Goal: Task Accomplishment & Management: Use online tool/utility

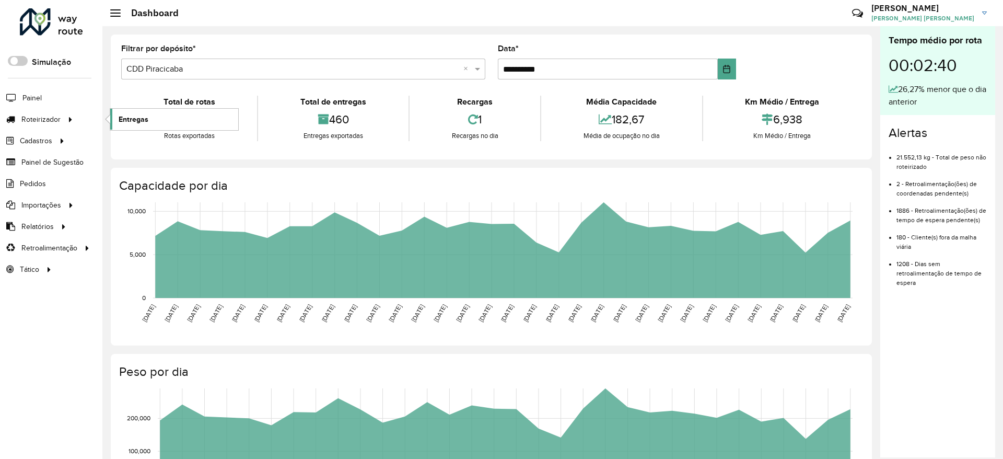
drag, startPoint x: 0, startPoint y: 0, endPoint x: 155, endPoint y: 113, distance: 191.5
click at [155, 113] on link "Entregas" at bounding box center [174, 119] width 128 height 21
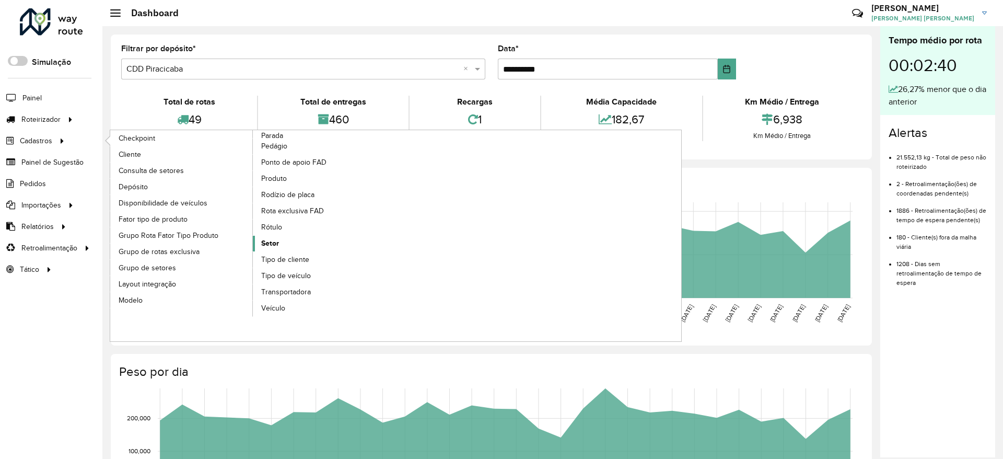
click at [279, 247] on link "Setor" at bounding box center [324, 244] width 143 height 16
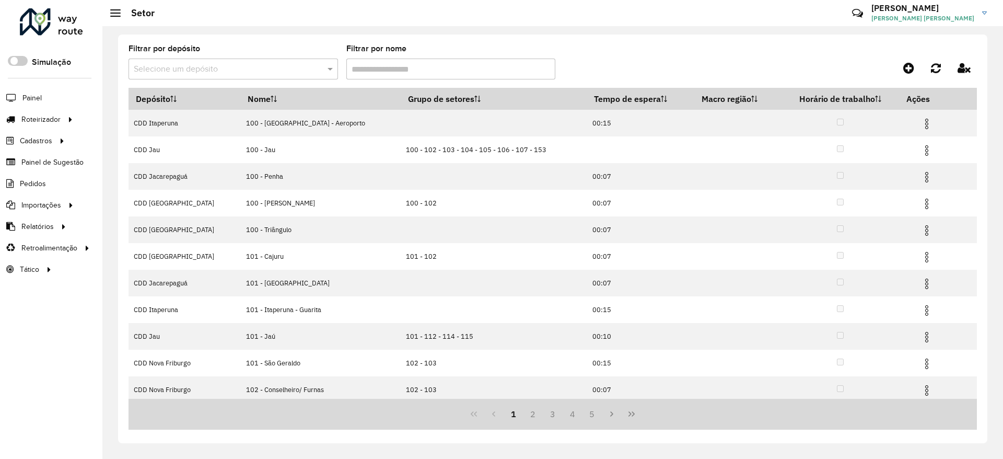
click at [294, 71] on input "text" at bounding box center [223, 69] width 178 height 13
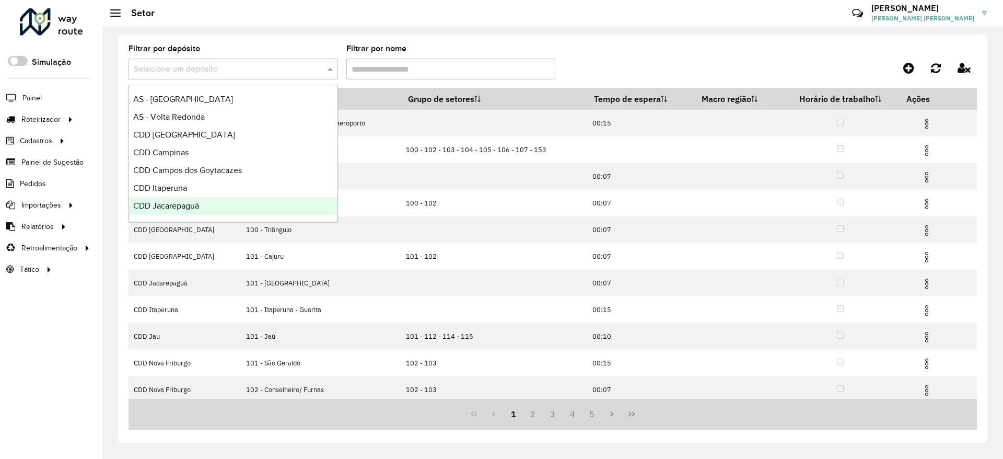
click at [179, 203] on span "CDD Jacarepaguá" at bounding box center [166, 205] width 66 height 9
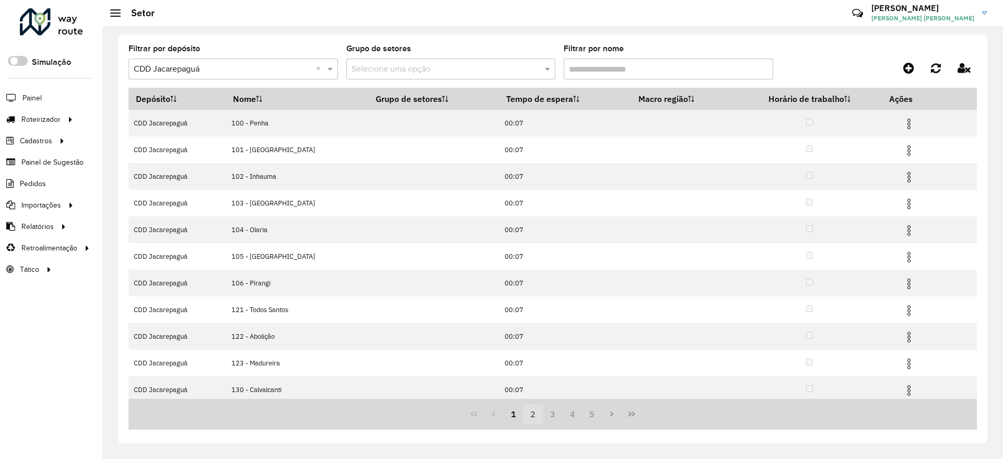
click at [531, 415] on button "2" at bounding box center [533, 414] width 20 height 20
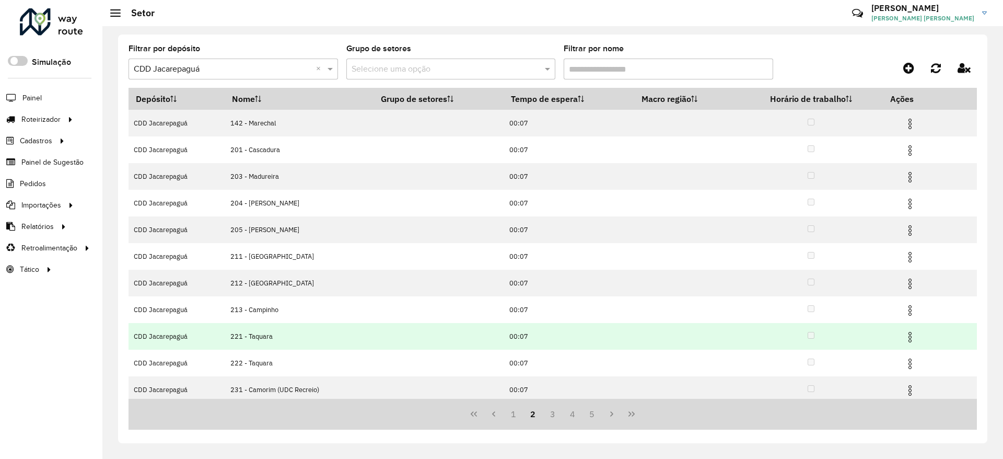
click at [910, 337] on img at bounding box center [910, 337] width 13 height 13
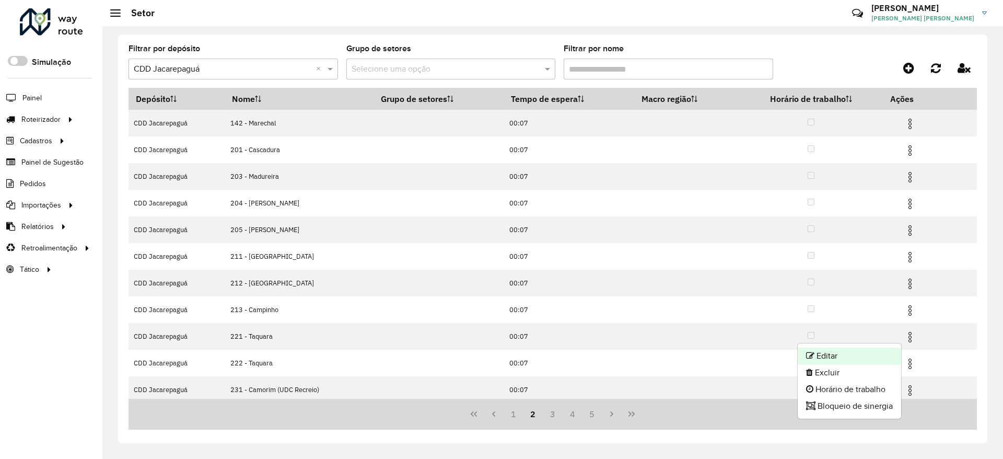
click at [877, 351] on li "Editar" at bounding box center [849, 355] width 103 height 17
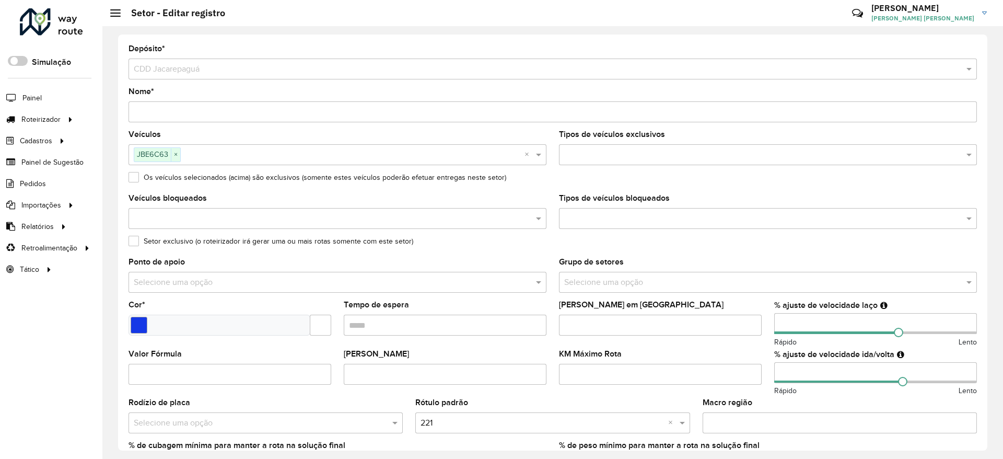
click at [822, 322] on input "number" at bounding box center [875, 323] width 203 height 21
type input "*"
type input "***"
click at [763, 303] on formly-field "Máximo dias em rota" at bounding box center [660, 325] width 215 height 49
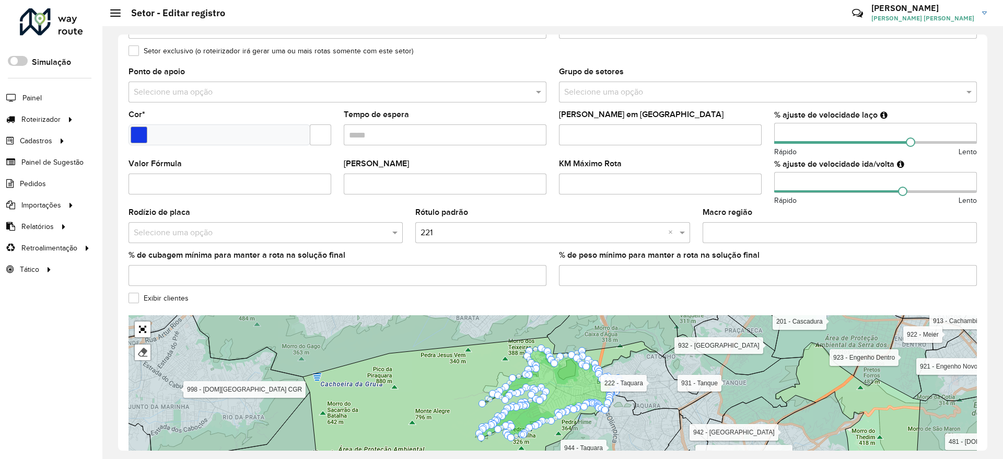
scroll to position [259, 0]
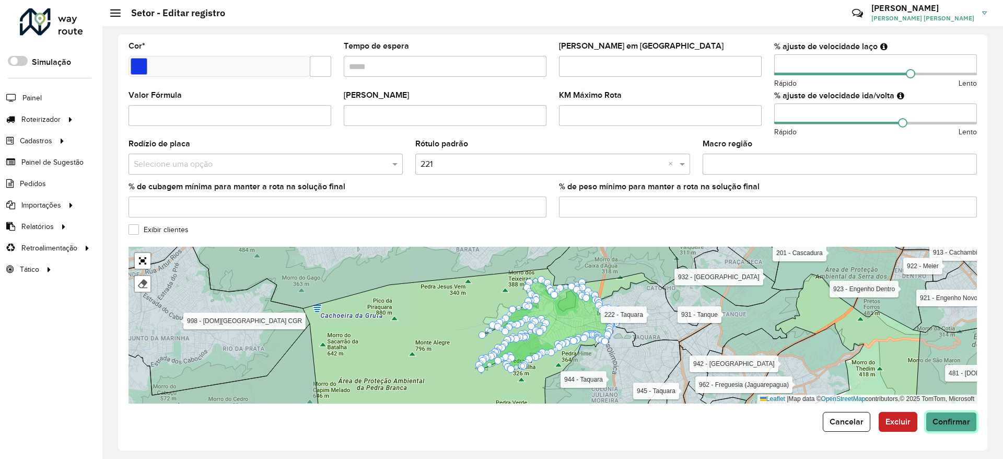
click at [946, 424] on span "Confirmar" at bounding box center [952, 421] width 38 height 9
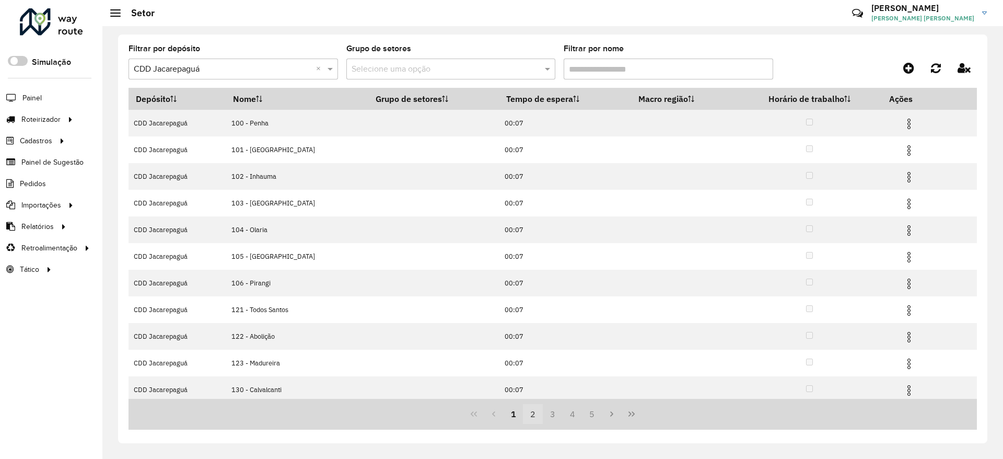
click at [537, 414] on button "2" at bounding box center [533, 414] width 20 height 20
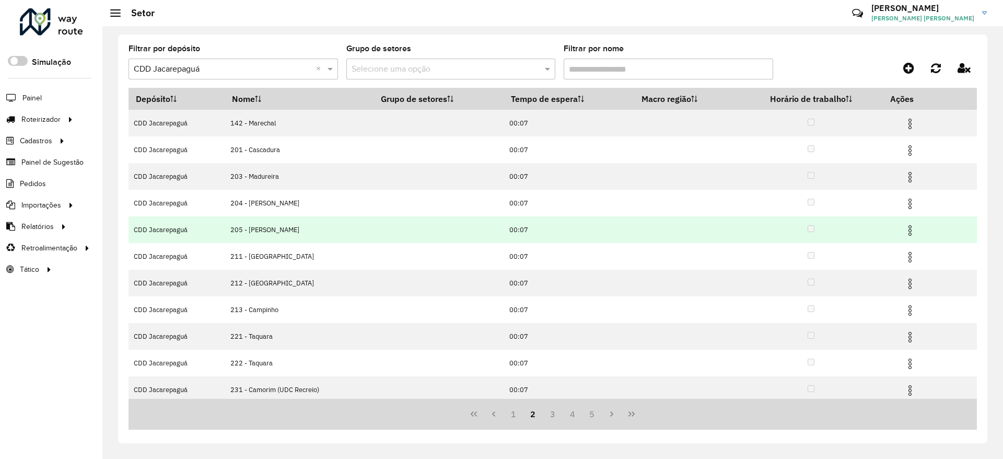
scroll to position [31, 0]
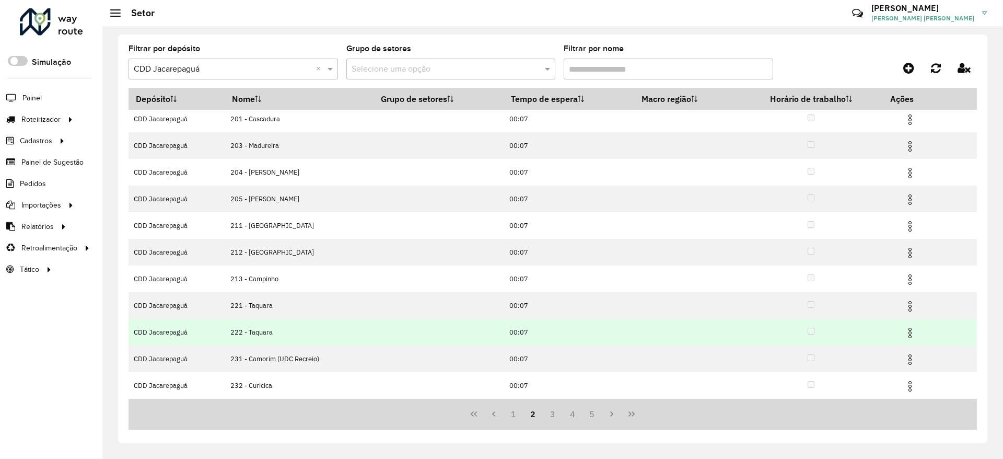
click at [905, 333] on img at bounding box center [910, 333] width 13 height 13
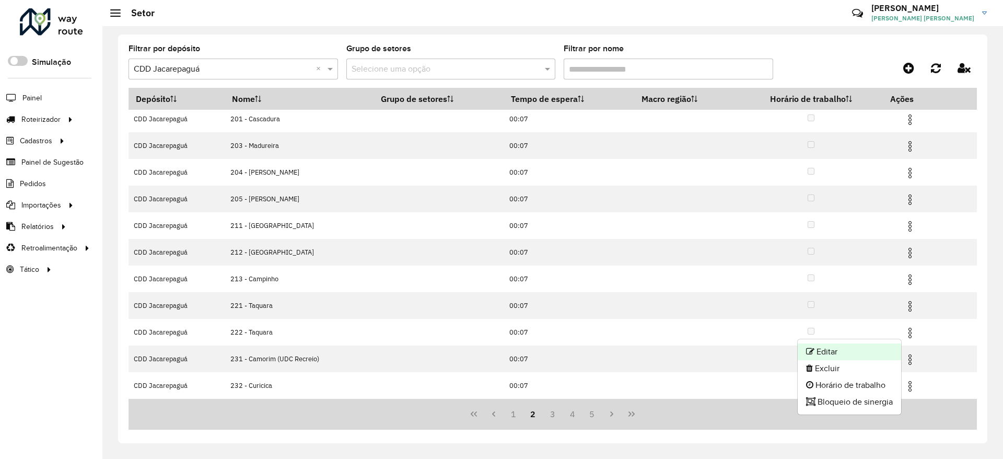
click at [871, 345] on li "Editar" at bounding box center [849, 351] width 103 height 17
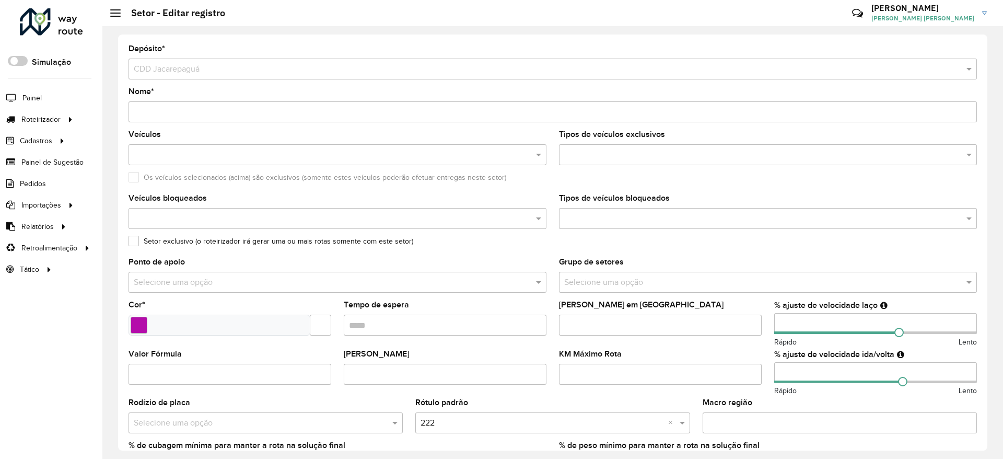
click at [802, 319] on input "number" at bounding box center [875, 323] width 203 height 21
type input "*"
type input "***"
click at [753, 355] on div "KM Máximo Rota" at bounding box center [660, 367] width 203 height 34
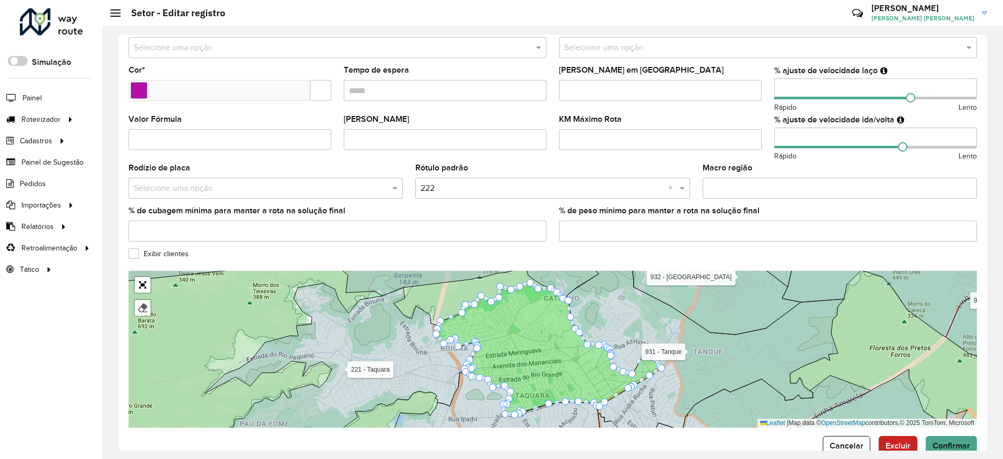
scroll to position [235, 0]
click at [957, 448] on span "Confirmar" at bounding box center [952, 444] width 38 height 9
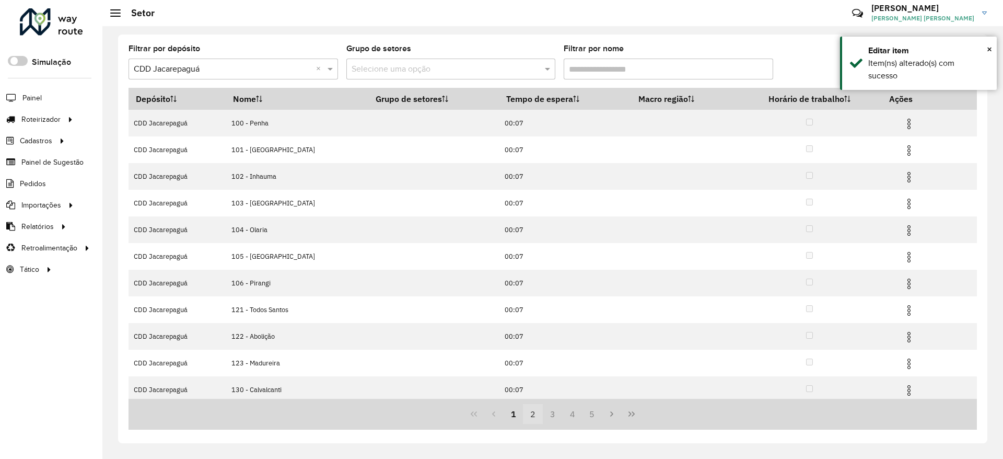
click at [538, 412] on button "2" at bounding box center [533, 414] width 20 height 20
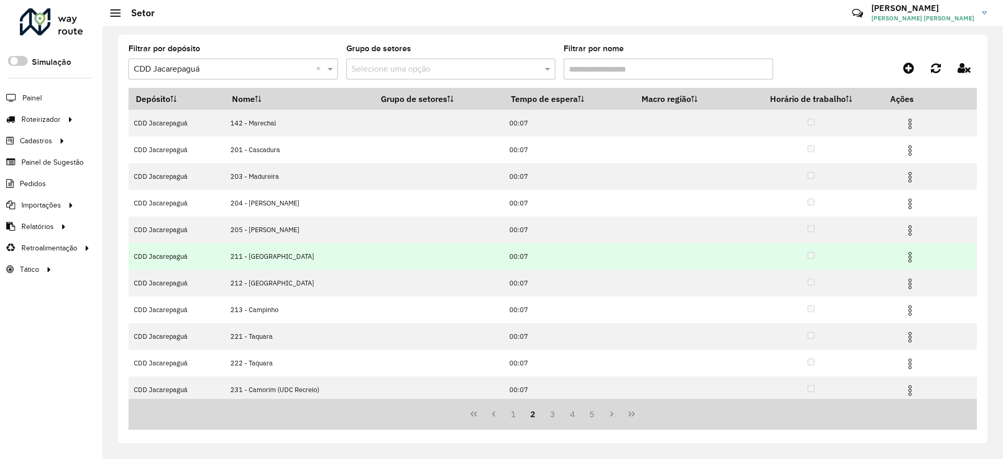
click at [910, 255] on img at bounding box center [910, 257] width 13 height 13
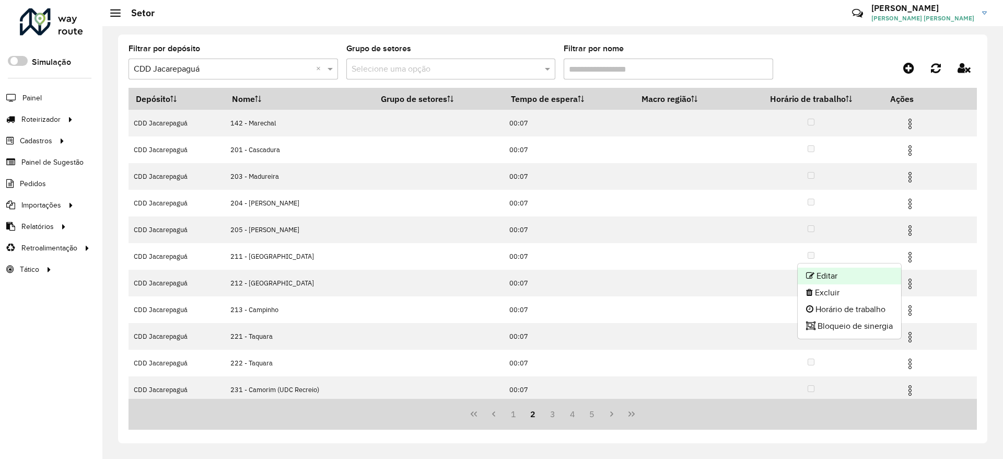
click at [876, 270] on li "Editar" at bounding box center [849, 276] width 103 height 17
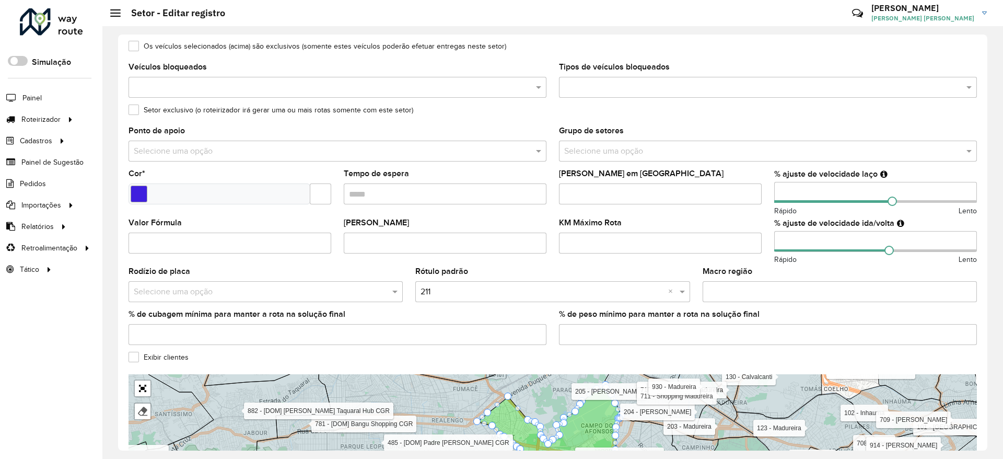
scroll to position [259, 0]
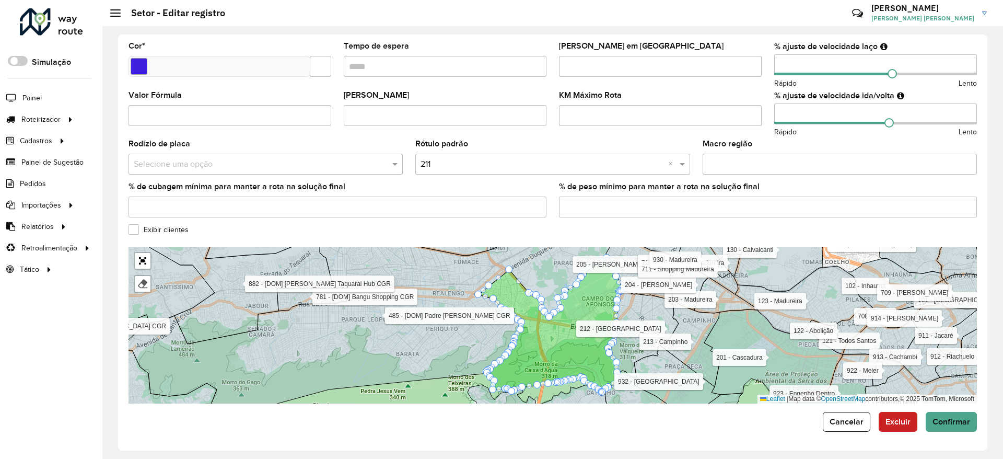
click at [826, 60] on input "number" at bounding box center [875, 64] width 203 height 21
type input "*"
type input "**"
click at [754, 95] on div "KM Máximo Rota" at bounding box center [660, 108] width 203 height 34
click at [960, 420] on span "Confirmar" at bounding box center [952, 421] width 38 height 9
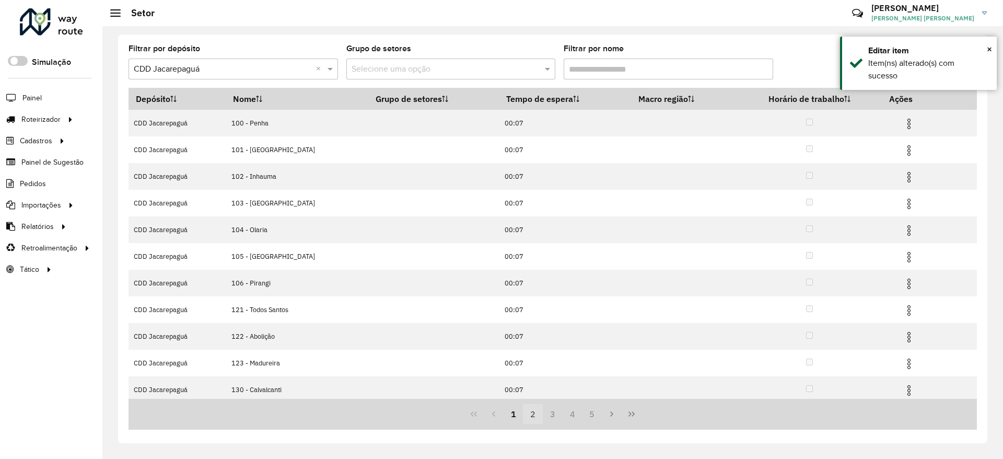
click at [531, 416] on button "2" at bounding box center [533, 414] width 20 height 20
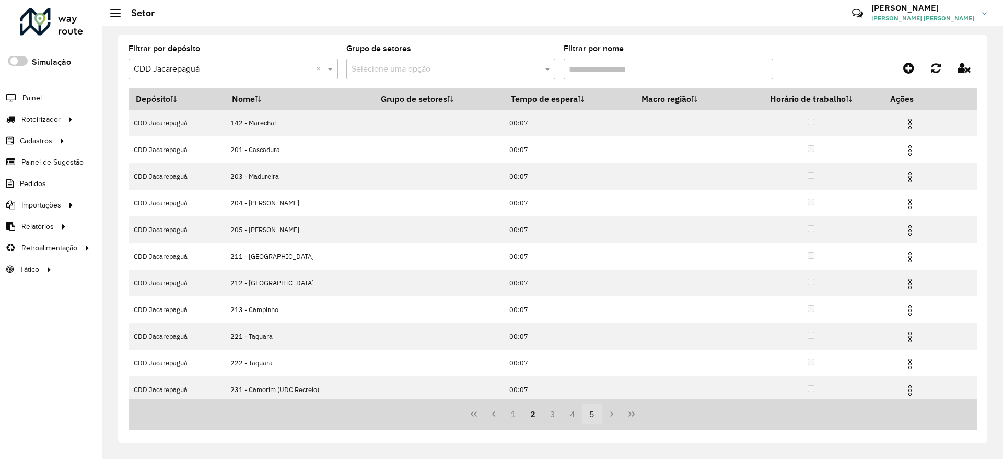
click at [591, 417] on button "5" at bounding box center [593, 414] width 20 height 20
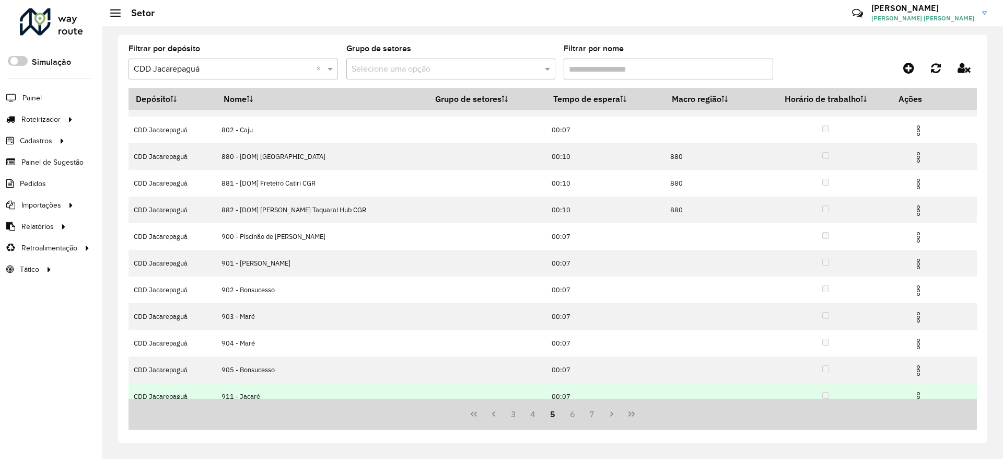
scroll to position [31, 0]
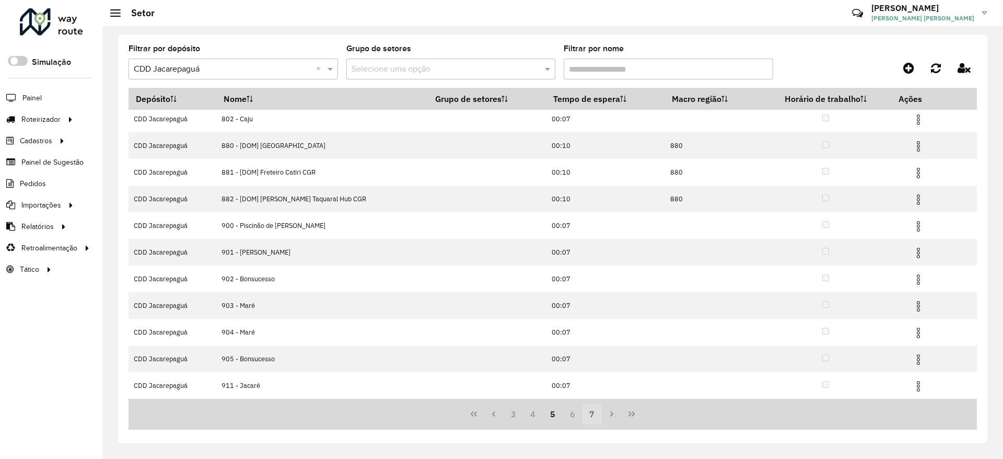
click at [574, 416] on button "6" at bounding box center [573, 414] width 20 height 20
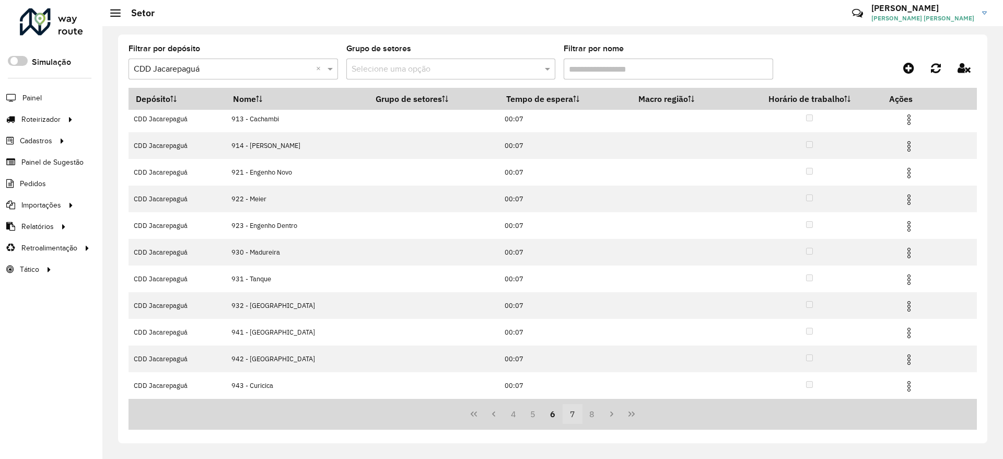
scroll to position [0, 0]
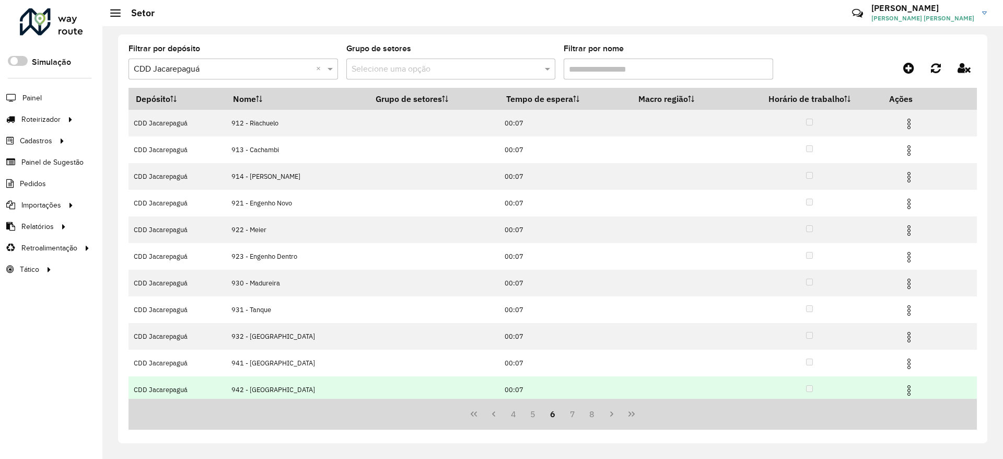
click at [909, 392] on img at bounding box center [909, 390] width 13 height 13
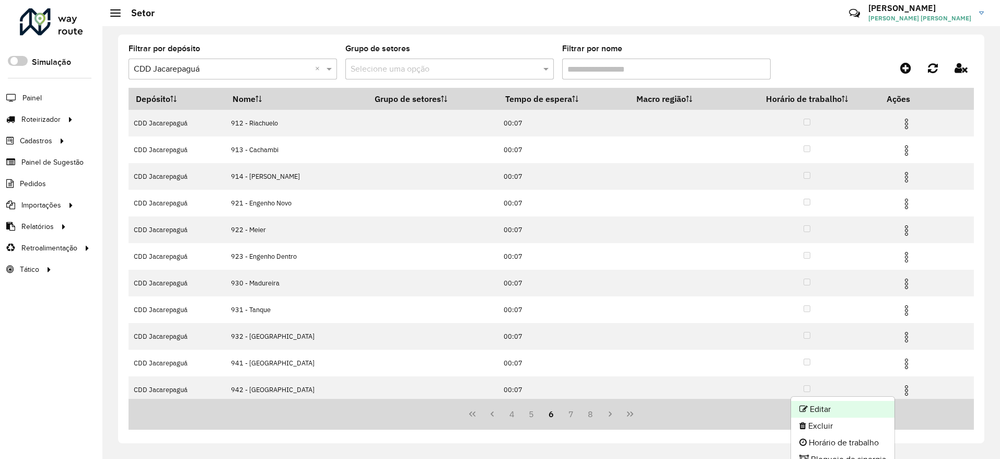
click at [855, 404] on li "Editar" at bounding box center [842, 409] width 103 height 17
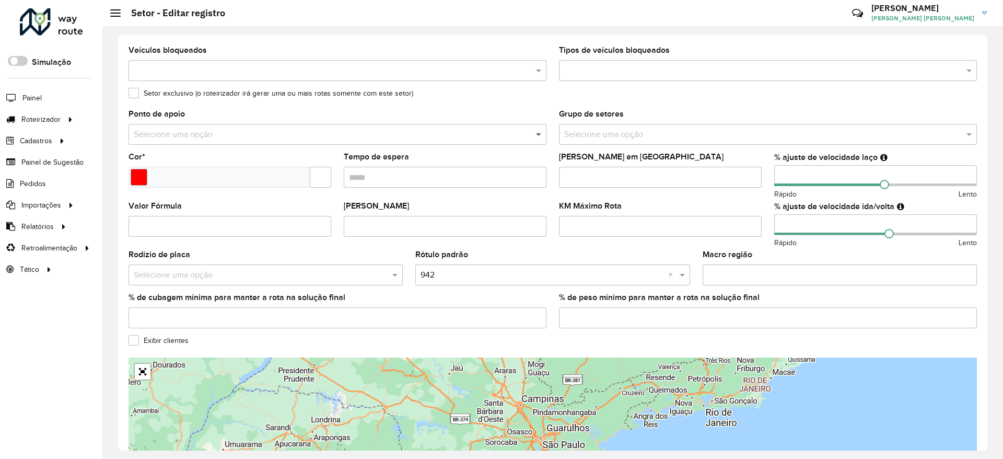
scroll to position [209, 0]
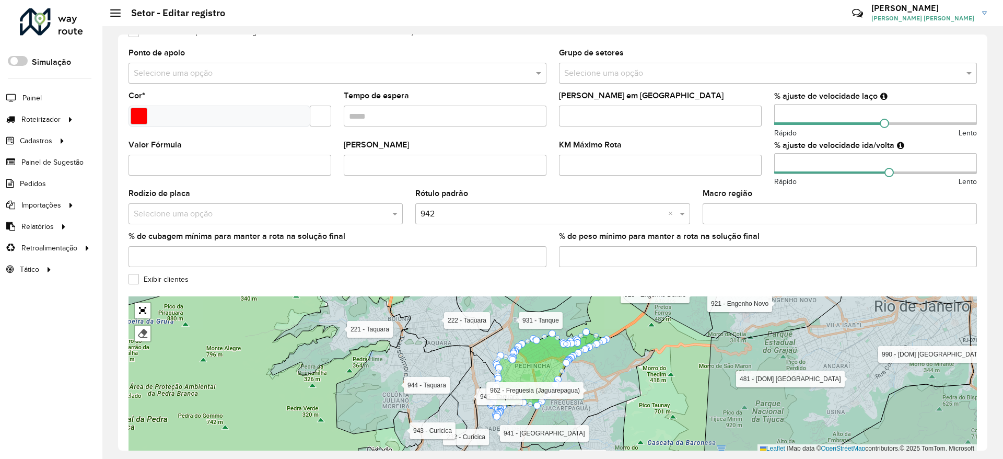
click at [826, 112] on input "number" at bounding box center [875, 114] width 203 height 21
type input "*"
type input "**"
click at [734, 143] on div "KM Máximo Rota" at bounding box center [660, 158] width 203 height 34
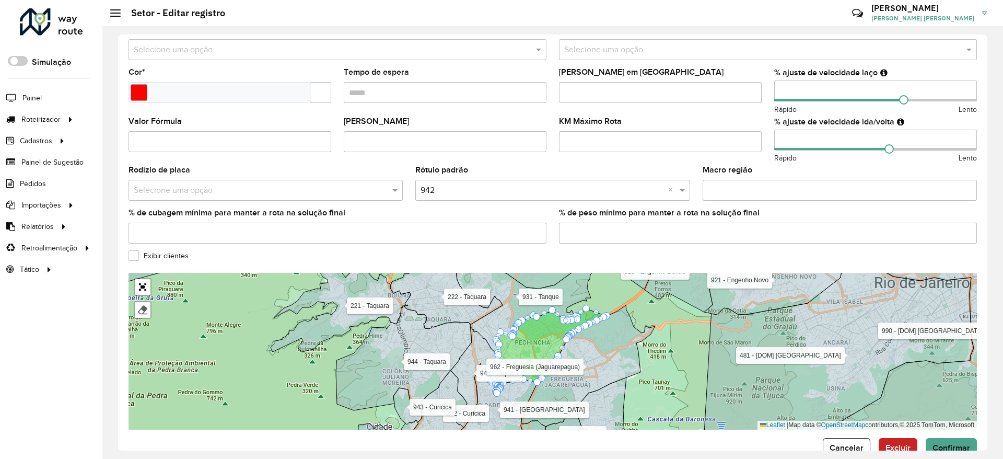
scroll to position [259, 0]
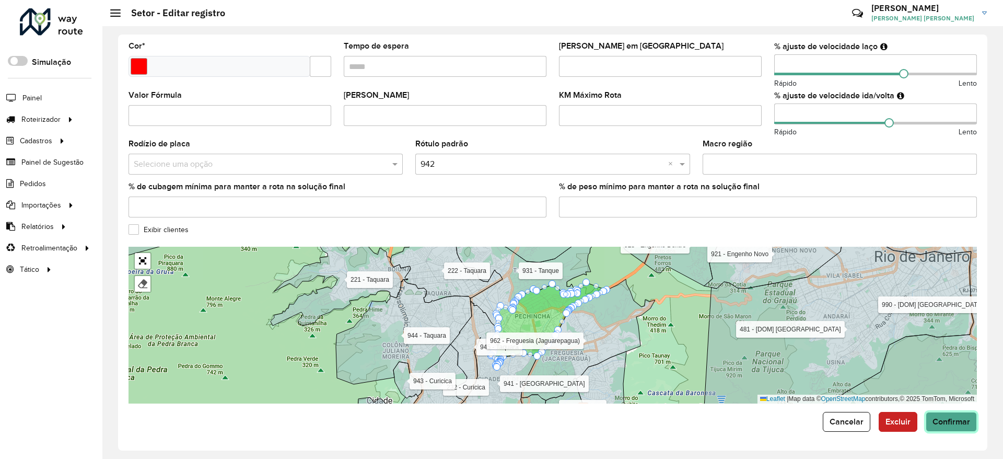
click at [948, 421] on span "Confirmar" at bounding box center [952, 421] width 38 height 9
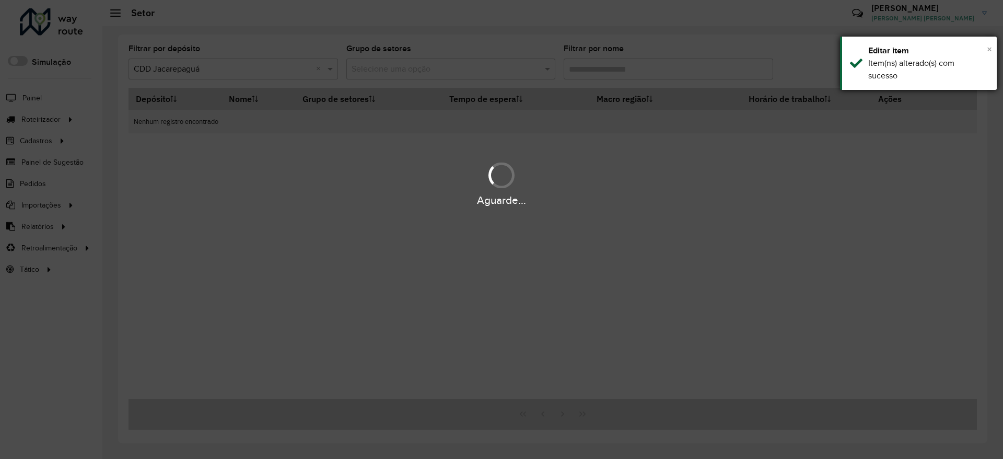
click at [990, 53] on span "×" at bounding box center [989, 48] width 5 height 11
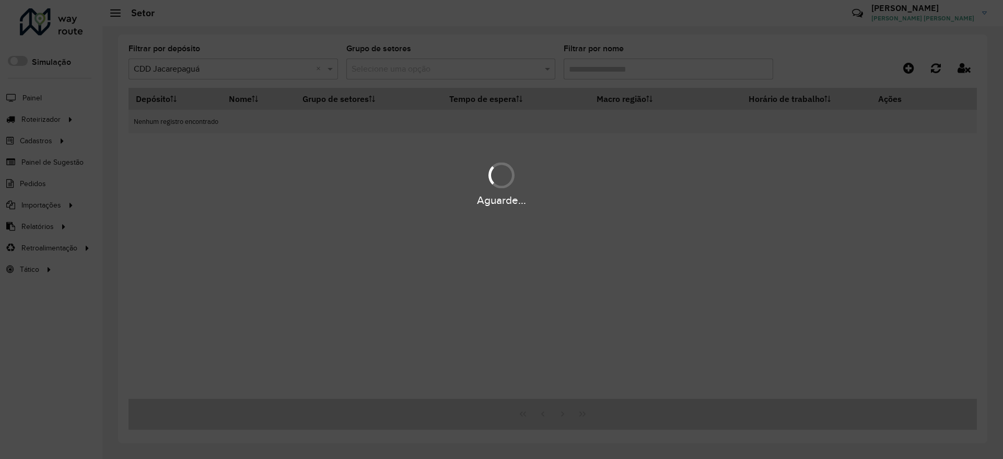
click at [813, 58] on div "Aguarde..." at bounding box center [501, 229] width 1003 height 459
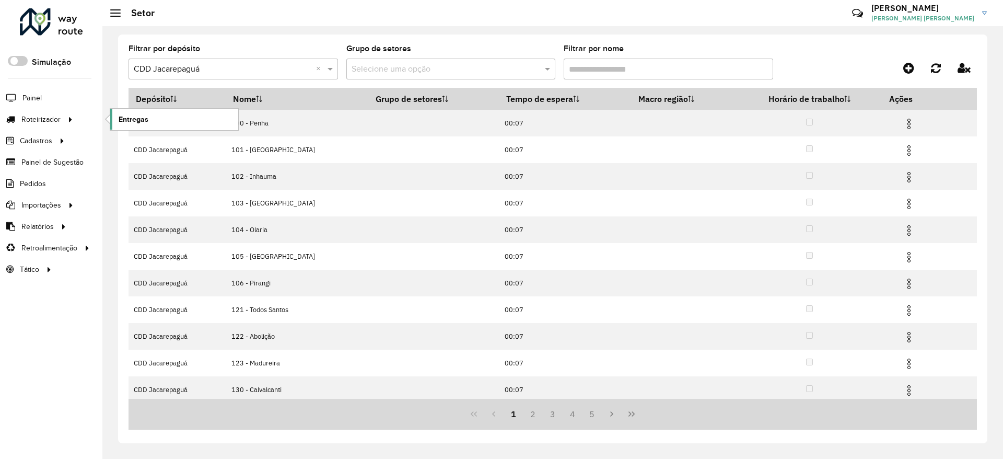
click at [126, 126] on link "Entregas" at bounding box center [174, 119] width 128 height 21
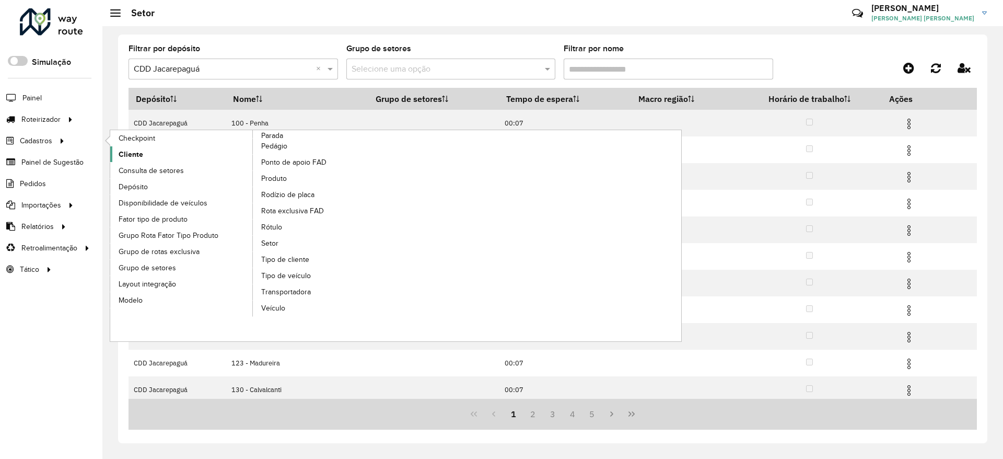
click at [137, 150] on span "Cliente" at bounding box center [131, 154] width 25 height 11
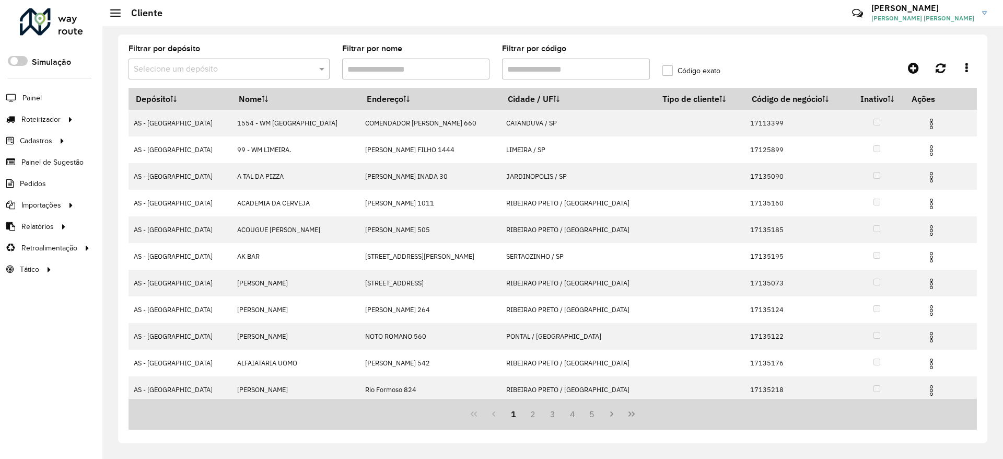
click at [556, 66] on input "Filtrar por código" at bounding box center [576, 69] width 148 height 21
paste input "****"
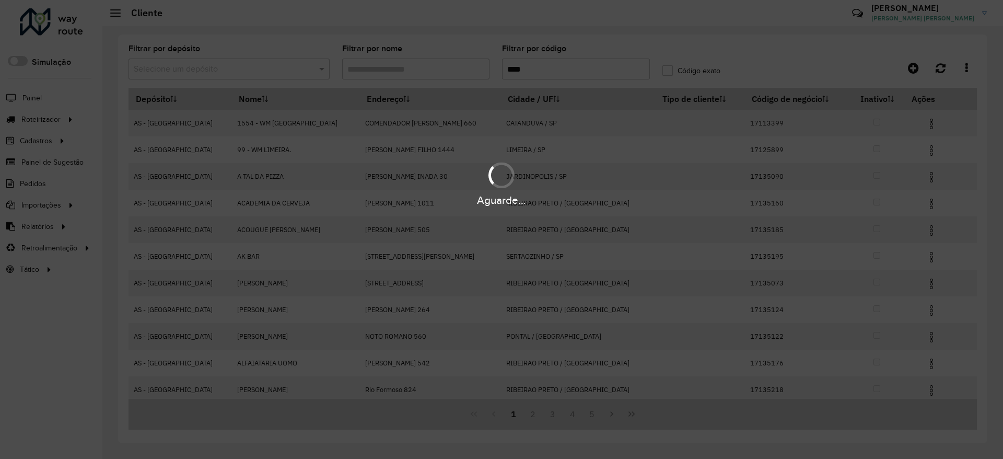
click at [307, 69] on div "Aguarde..." at bounding box center [501, 229] width 1003 height 459
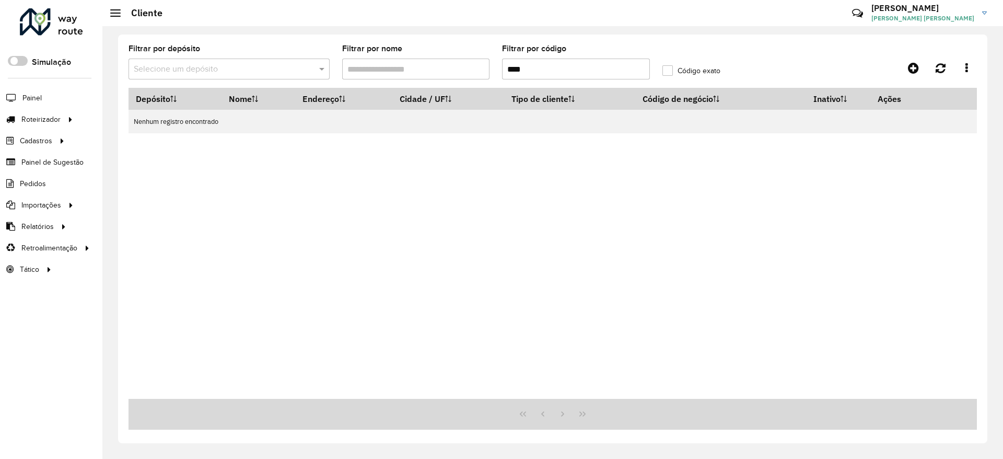
click at [307, 69] on div at bounding box center [229, 69] width 201 height 13
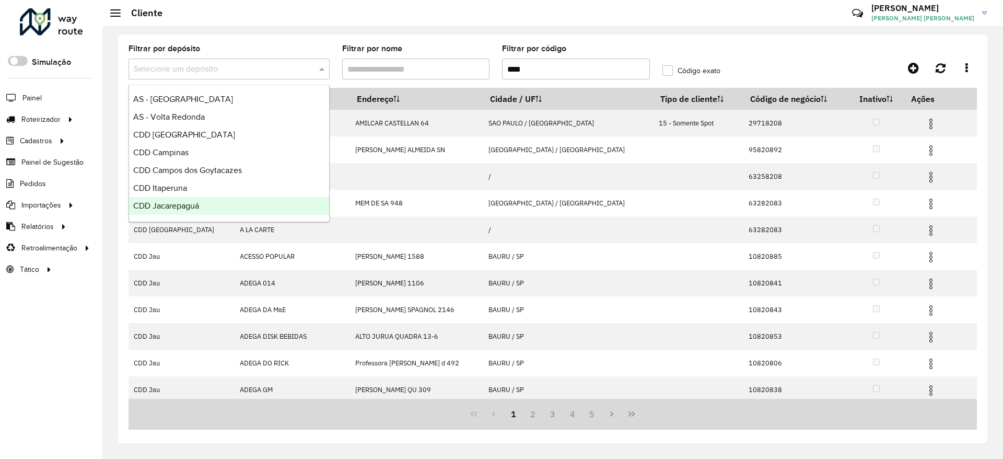
click at [179, 205] on span "CDD Jacarepaguá" at bounding box center [166, 205] width 66 height 9
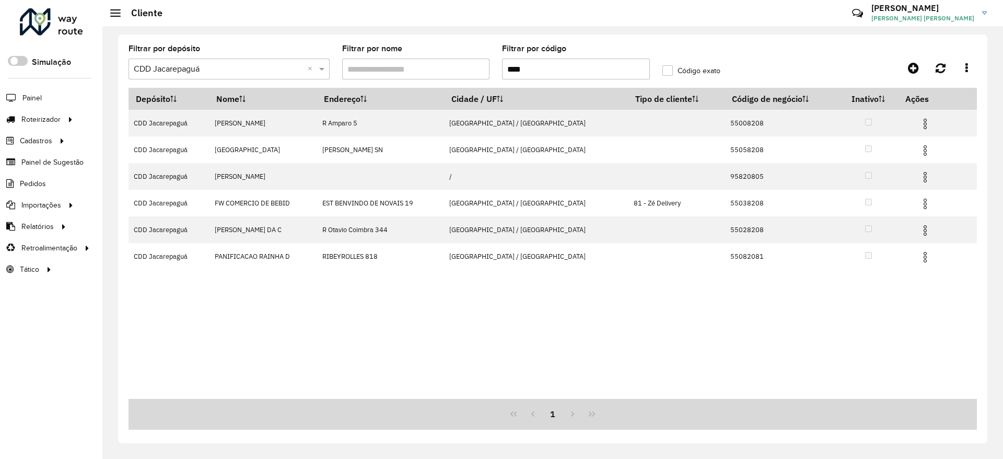
click at [506, 72] on input "****" at bounding box center [576, 69] width 148 height 21
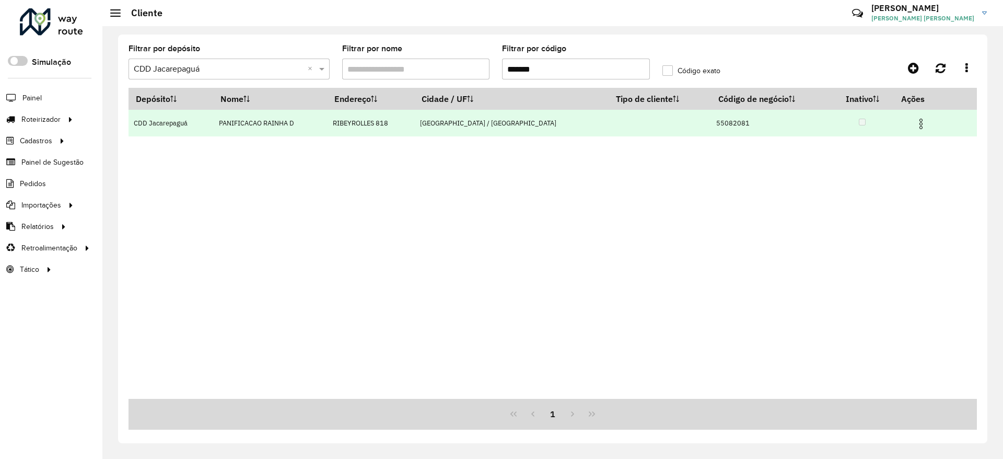
type input "*******"
click at [915, 123] on img at bounding box center [921, 124] width 13 height 13
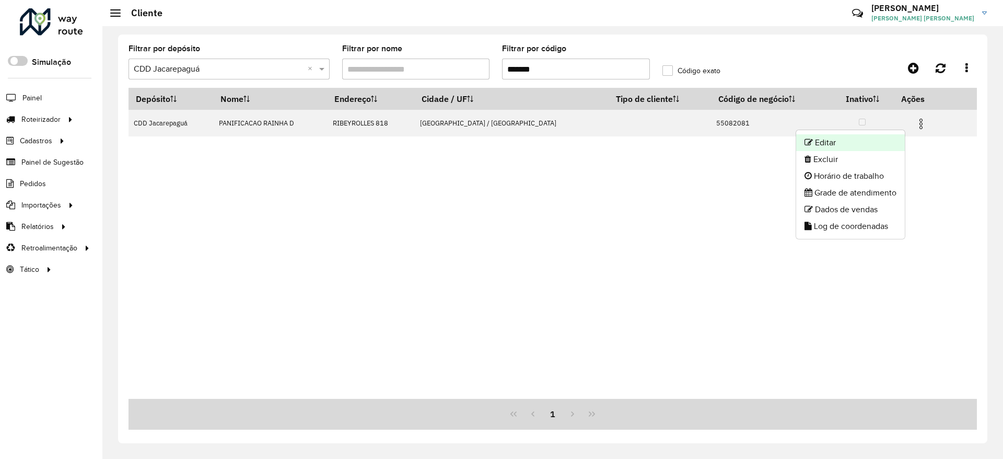
click at [879, 140] on li "Editar" at bounding box center [850, 142] width 109 height 17
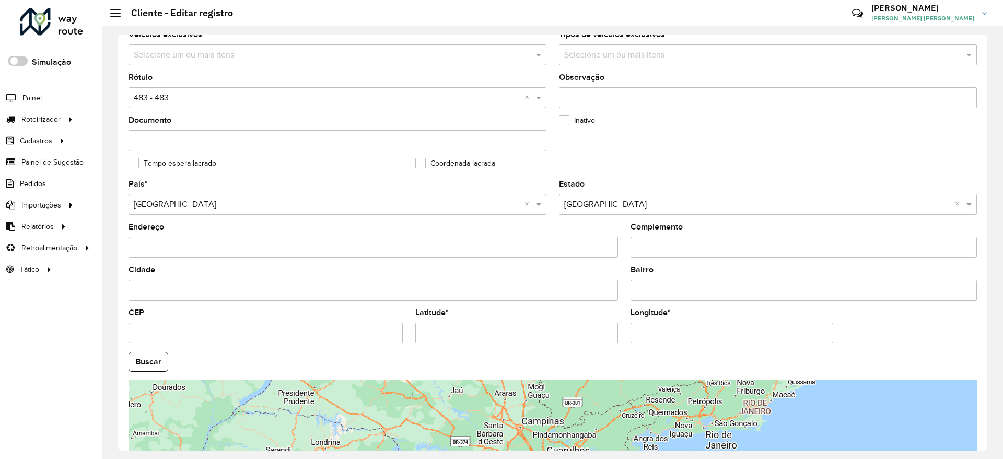
scroll to position [287, 0]
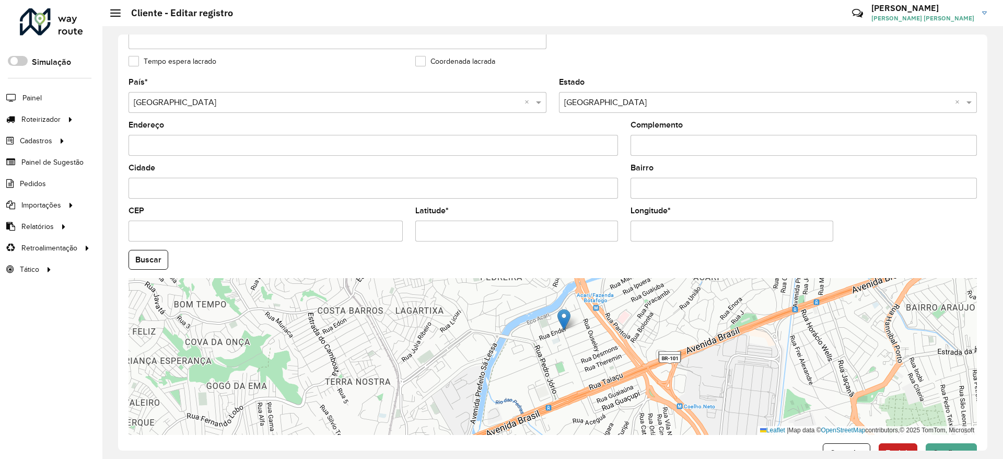
click at [545, 379] on div "Leaflet | Map data © OpenStreetMap contributors,© 2025 TomTom, Microsoft" at bounding box center [553, 356] width 849 height 157
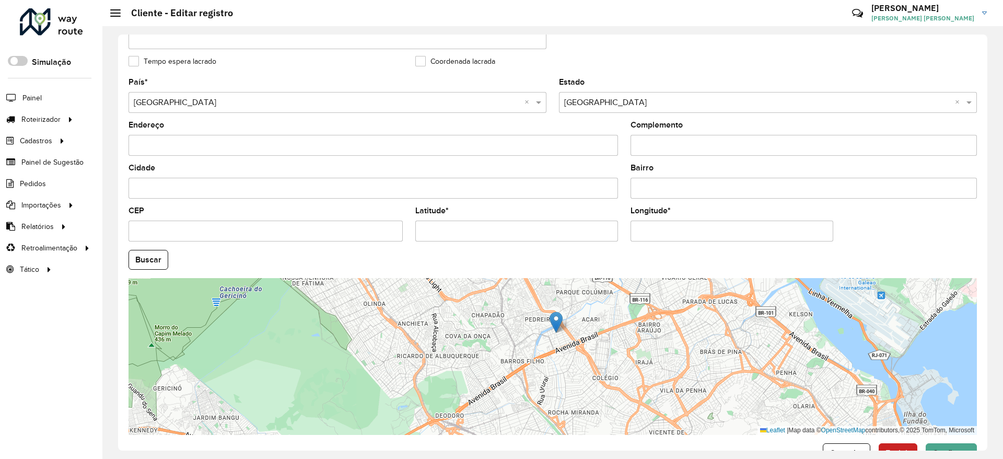
drag, startPoint x: 536, startPoint y: 402, endPoint x: 546, endPoint y: 372, distance: 31.9
click at [546, 372] on div "Leaflet | Map data © OpenStreetMap contributors,© 2025 TomTom, Microsoft" at bounding box center [553, 356] width 849 height 157
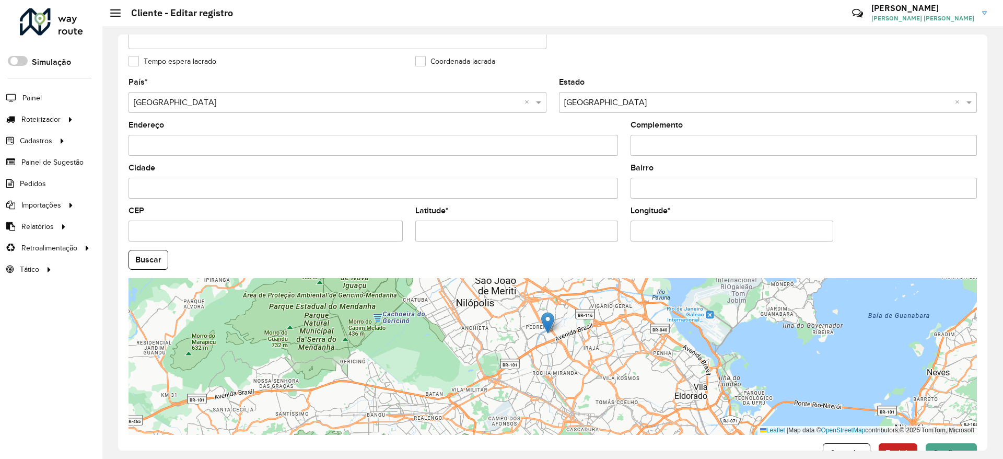
drag, startPoint x: 553, startPoint y: 392, endPoint x: 550, endPoint y: 374, distance: 19.1
click at [550, 374] on div "Leaflet | Map data © OpenStreetMap contributors,© 2025 TomTom, Microsoft" at bounding box center [553, 356] width 849 height 157
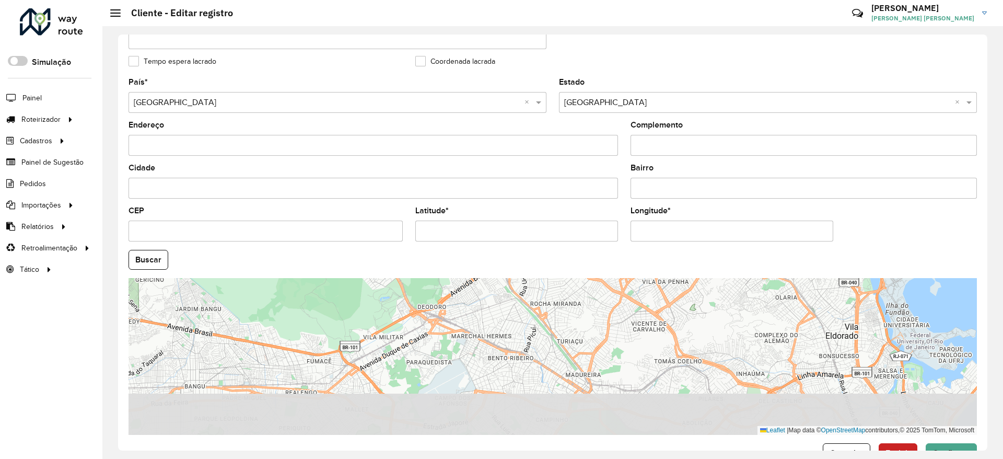
drag, startPoint x: 542, startPoint y: 405, endPoint x: 526, endPoint y: 309, distance: 97.9
click at [526, 309] on div "Leaflet | Map data © OpenStreetMap contributors,© 2025 TomTom, Microsoft" at bounding box center [553, 356] width 849 height 157
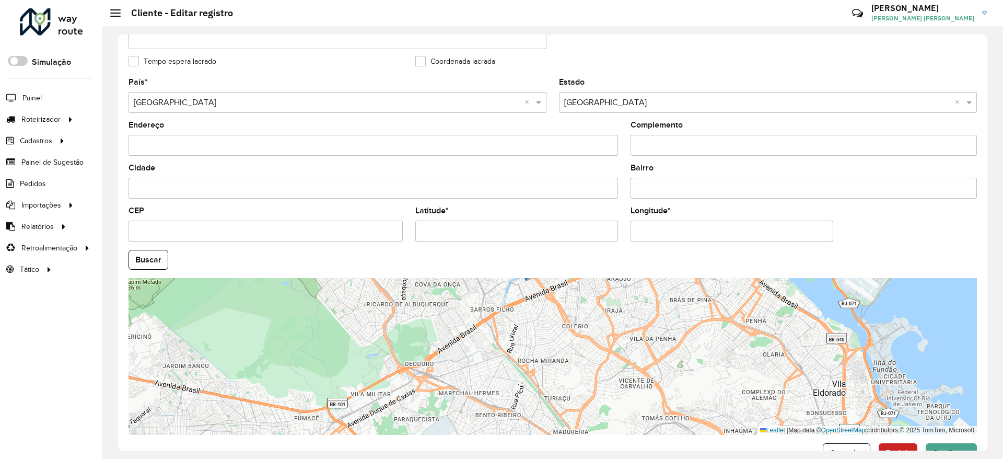
drag, startPoint x: 543, startPoint y: 348, endPoint x: 530, endPoint y: 405, distance: 58.3
click at [530, 405] on div "Leaflet | Map data © OpenStreetMap contributors,© 2025 TomTom, Microsoft" at bounding box center [553, 356] width 849 height 157
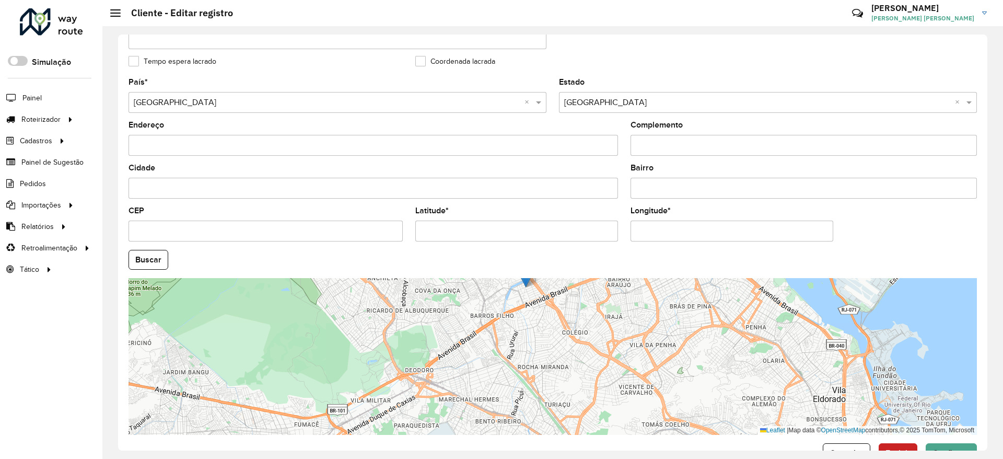
drag, startPoint x: 536, startPoint y: 341, endPoint x: 535, endPoint y: 383, distance: 41.8
click at [535, 383] on div "Leaflet | Map data © OpenStreetMap contributors,© 2025 TomTom, Microsoft" at bounding box center [553, 356] width 849 height 157
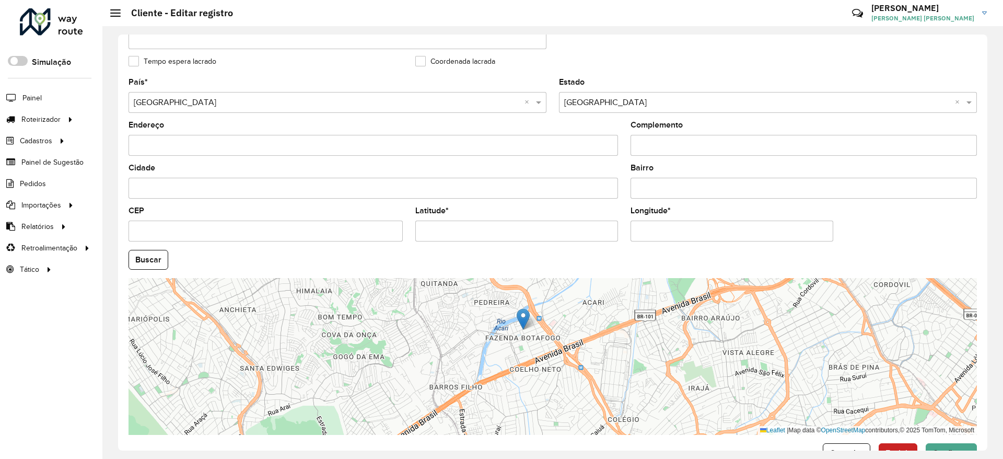
drag, startPoint x: 521, startPoint y: 401, endPoint x: 526, endPoint y: 366, distance: 34.8
click at [526, 366] on div "Leaflet | Map data © OpenStreetMap contributors,© 2025 TomTom, Microsoft" at bounding box center [553, 356] width 849 height 157
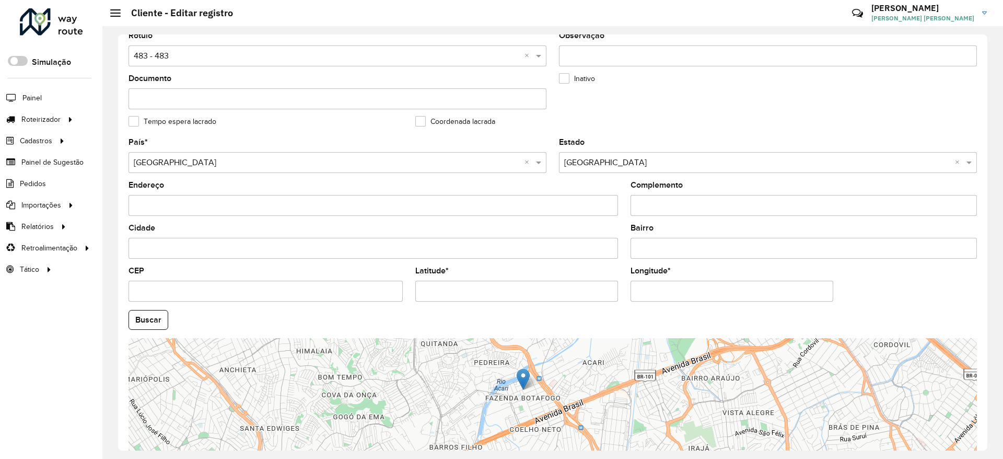
scroll to position [131, 0]
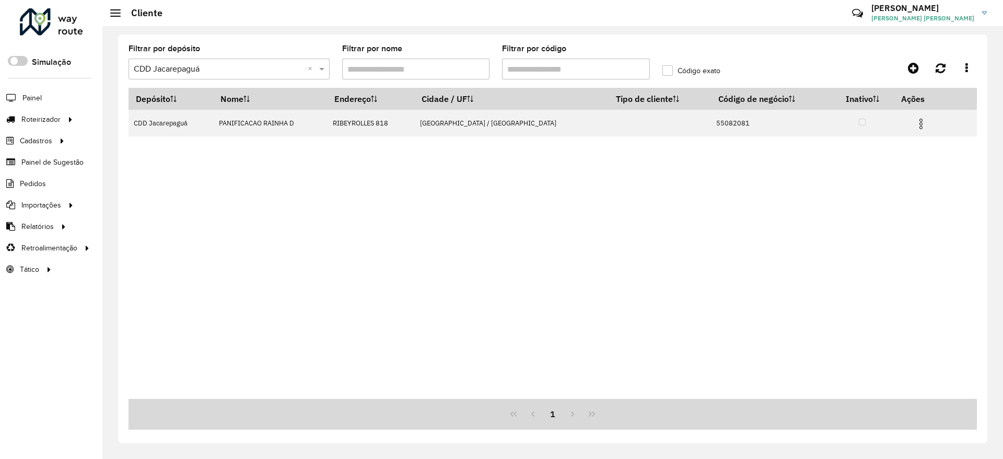
drag, startPoint x: 559, startPoint y: 71, endPoint x: 523, endPoint y: 74, distance: 36.2
click at [523, 74] on input "Filtrar por código" at bounding box center [576, 69] width 148 height 21
paste input "*"
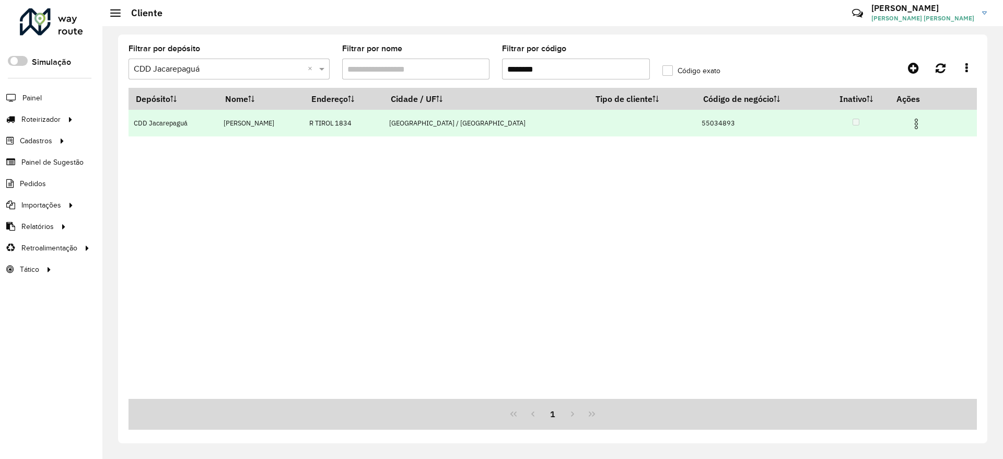
type input "********"
click at [910, 124] on img at bounding box center [916, 124] width 13 height 13
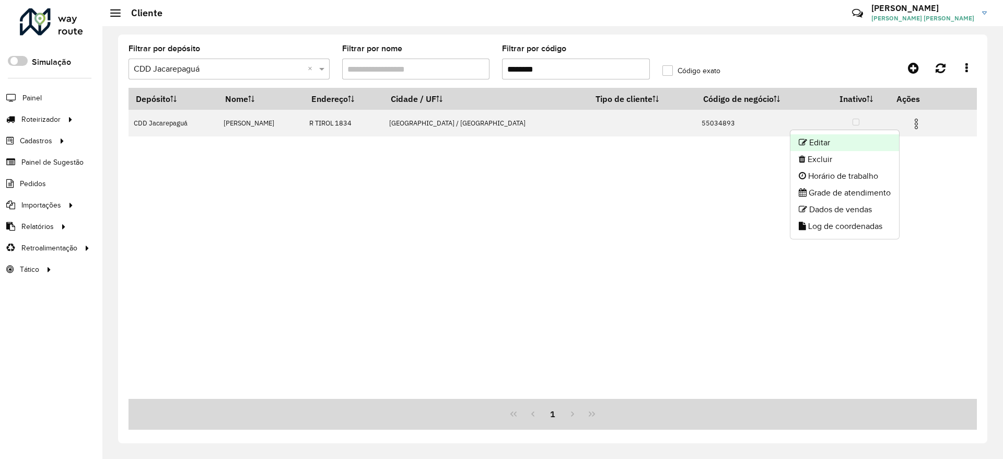
click at [891, 140] on li "Editar" at bounding box center [845, 142] width 109 height 17
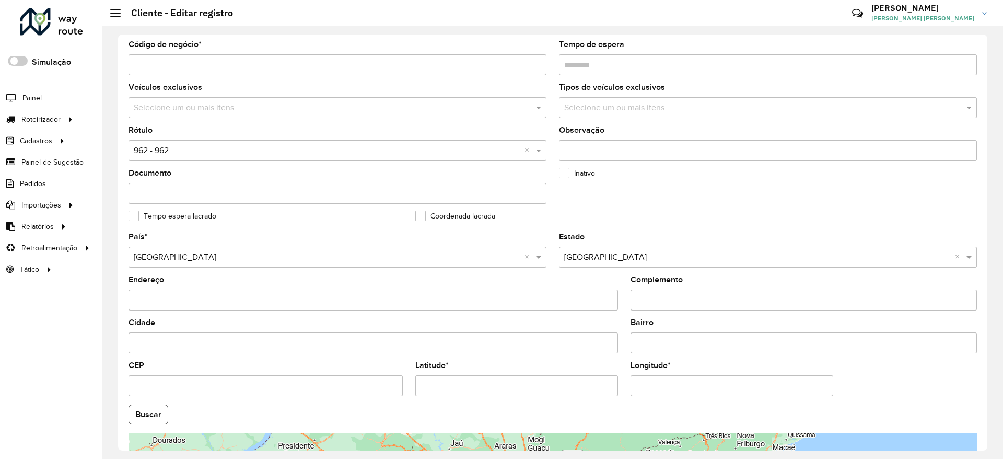
scroll to position [314, 0]
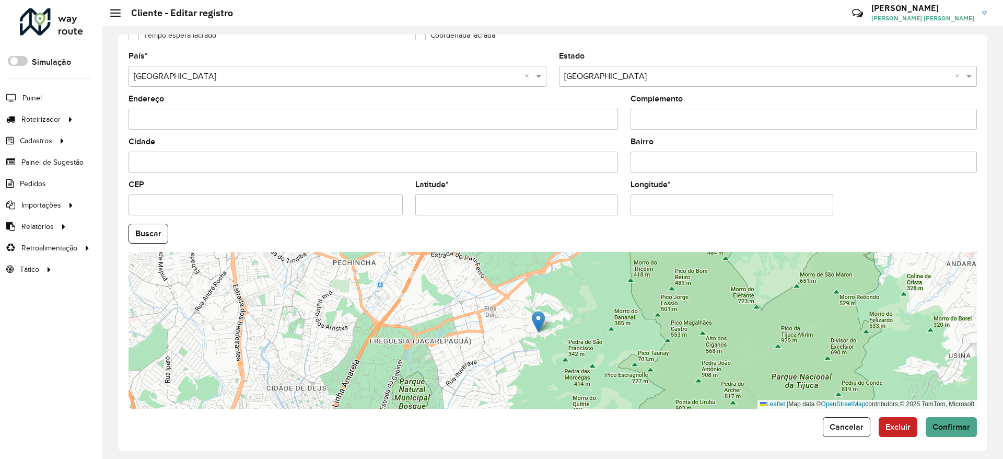
drag, startPoint x: 503, startPoint y: 354, endPoint x: 528, endPoint y: 345, distance: 27.1
click at [528, 345] on div "Leaflet | Map data © OpenStreetMap contributors,© 2025 TomTom, Microsoft" at bounding box center [553, 330] width 849 height 157
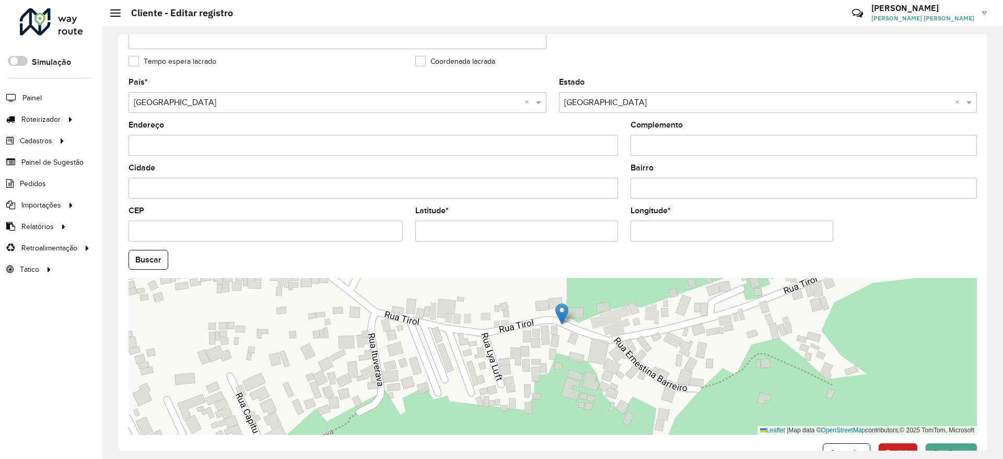
scroll to position [157, 0]
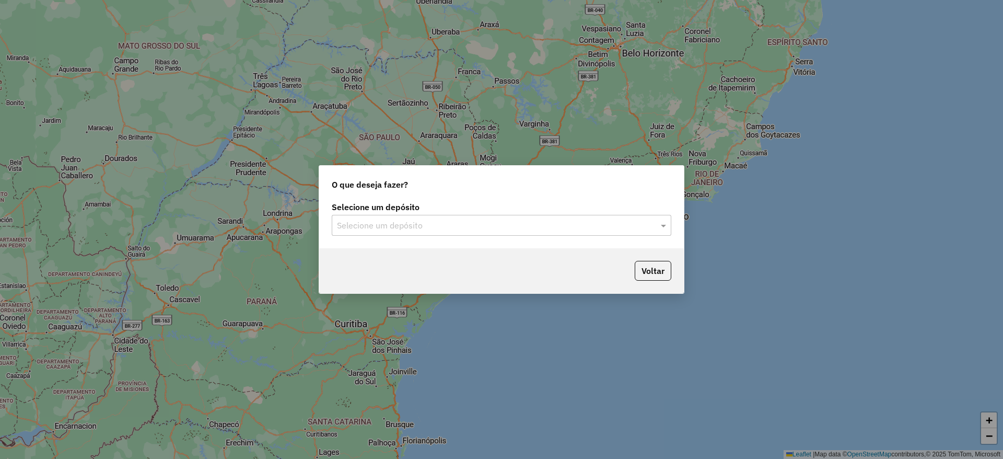
click at [447, 229] on input "text" at bounding box center [491, 225] width 308 height 13
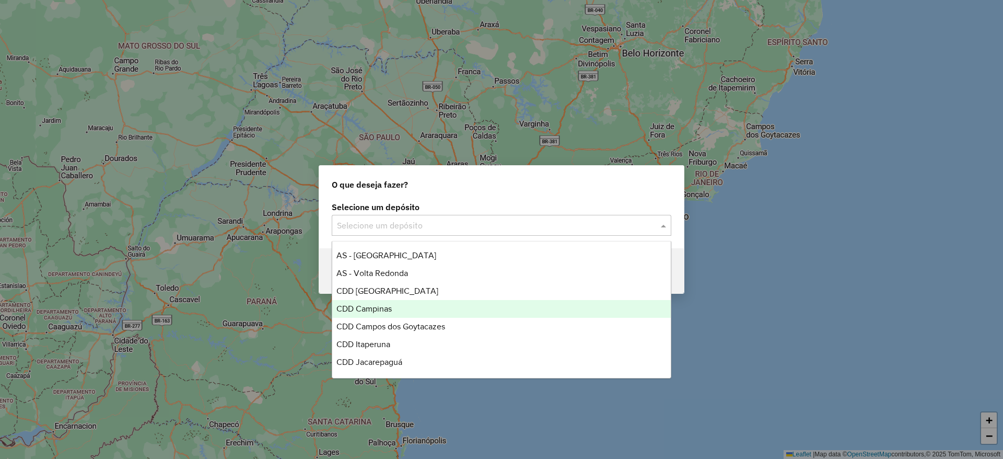
scroll to position [26, 0]
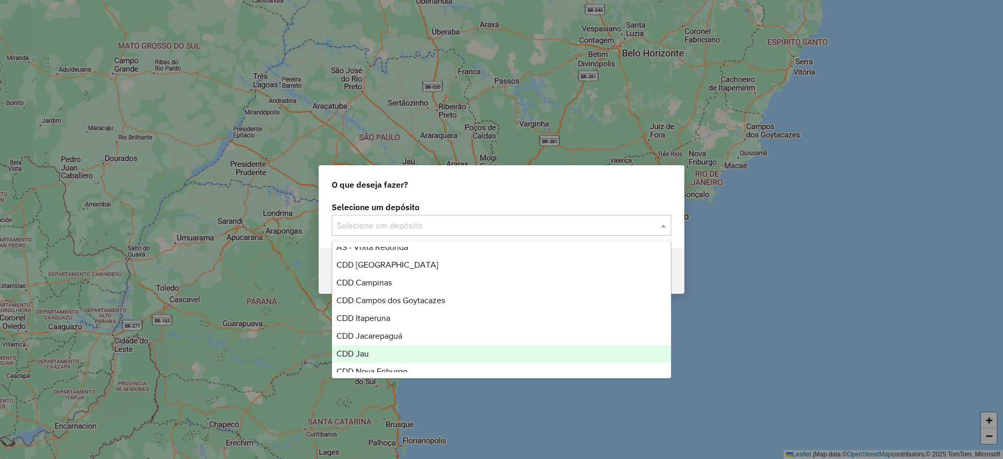
click at [377, 351] on div "CDD Jau" at bounding box center [501, 354] width 339 height 18
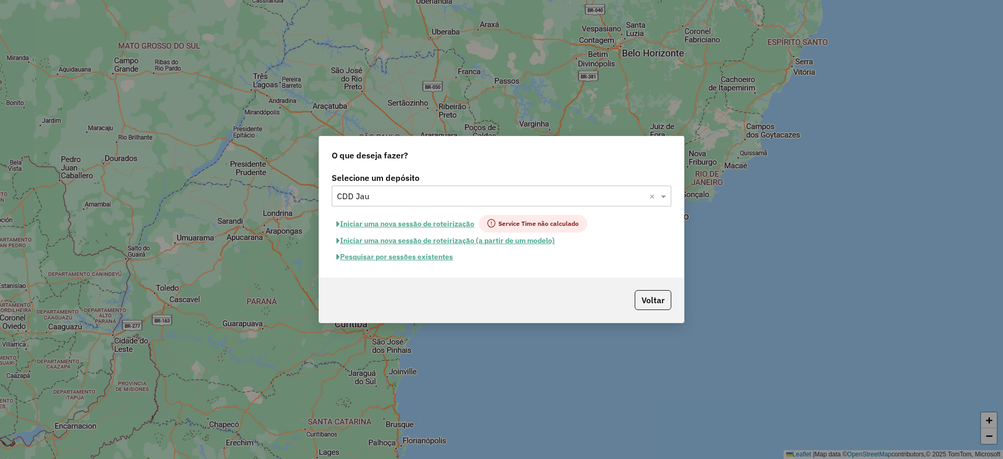
click at [429, 258] on button "Pesquisar por sessões existentes" at bounding box center [395, 257] width 126 height 16
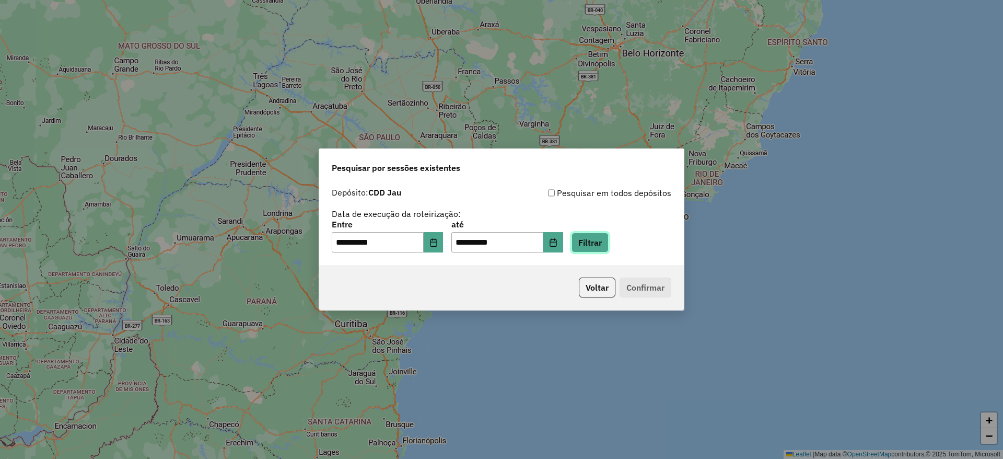
click at [609, 239] on button "Filtrar" at bounding box center [590, 243] width 37 height 20
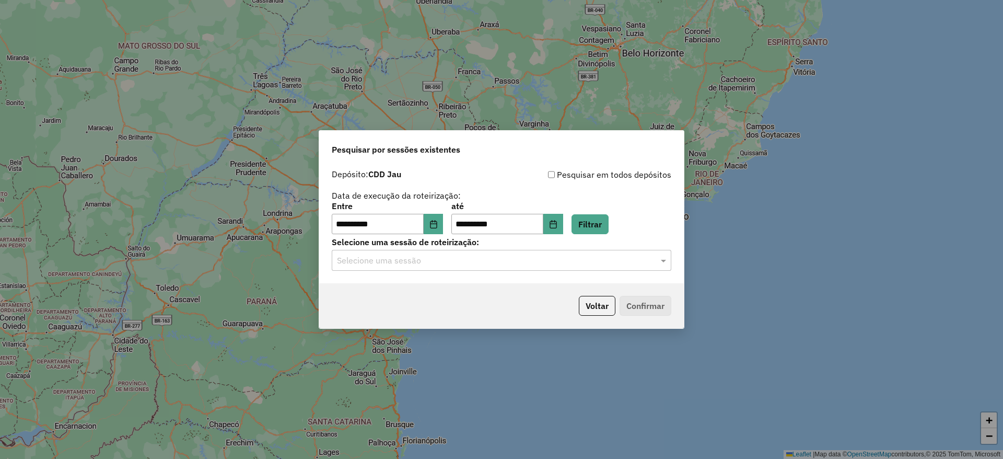
click at [469, 254] on input "text" at bounding box center [491, 260] width 308 height 13
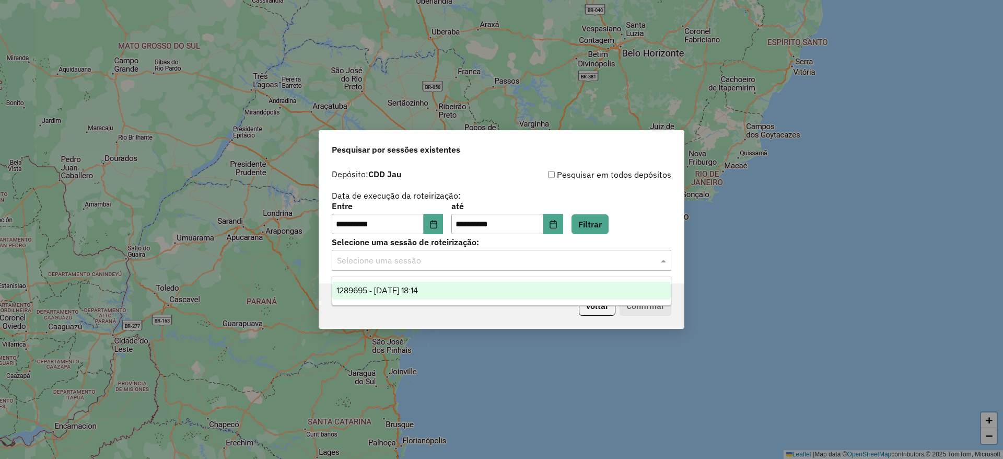
click at [461, 288] on div "1289695 - 07/10/2025 18:14" at bounding box center [501, 291] width 339 height 18
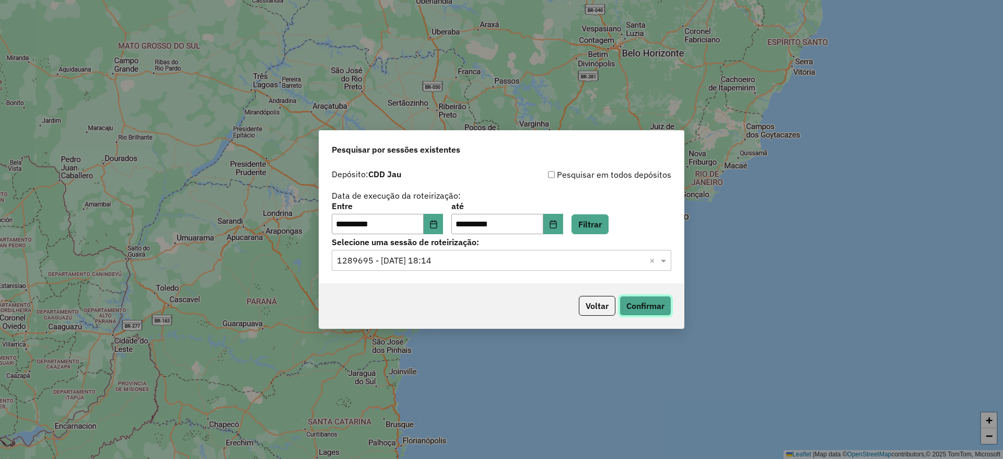
click at [651, 297] on button "Confirmar" at bounding box center [646, 306] width 52 height 20
click at [438, 227] on icon "Choose Date" at bounding box center [434, 224] width 8 height 8
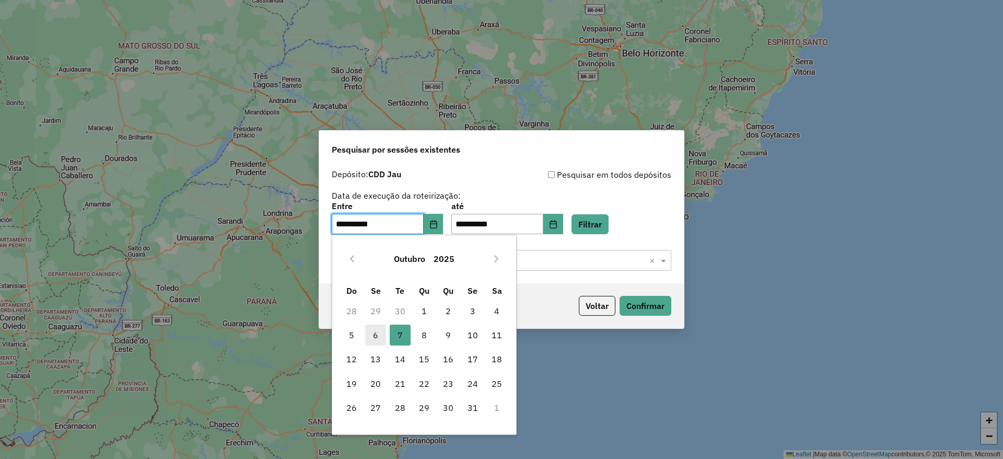
click at [376, 331] on span "6" at bounding box center [375, 334] width 21 height 21
type input "**********"
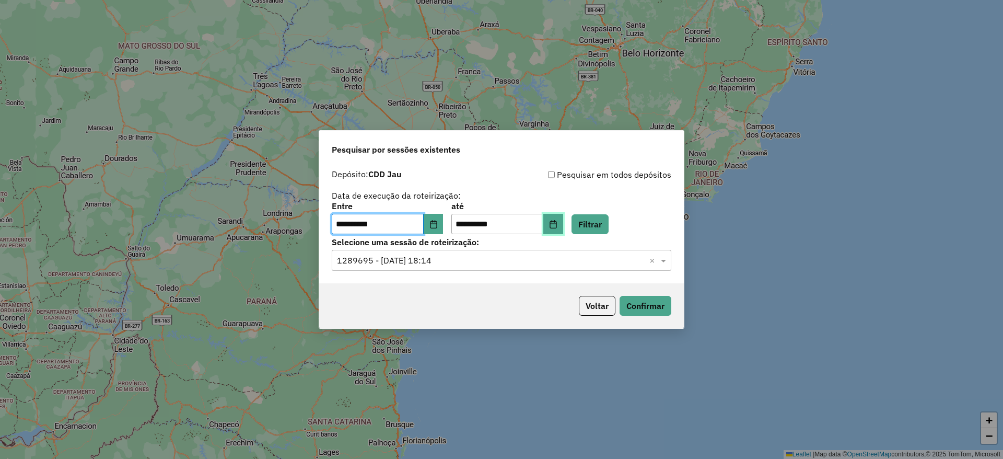
click at [563, 226] on button "Choose Date" at bounding box center [553, 224] width 20 height 21
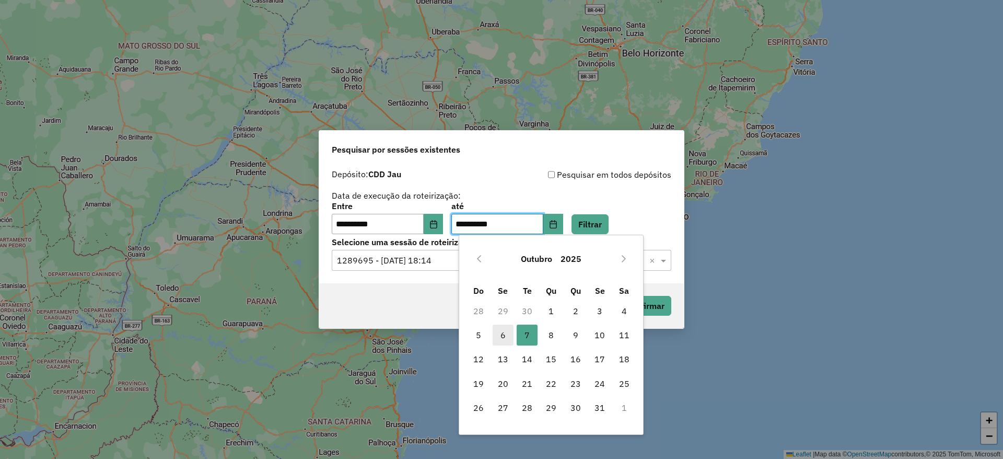
click at [506, 339] on span "6" at bounding box center [503, 334] width 21 height 21
type input "**********"
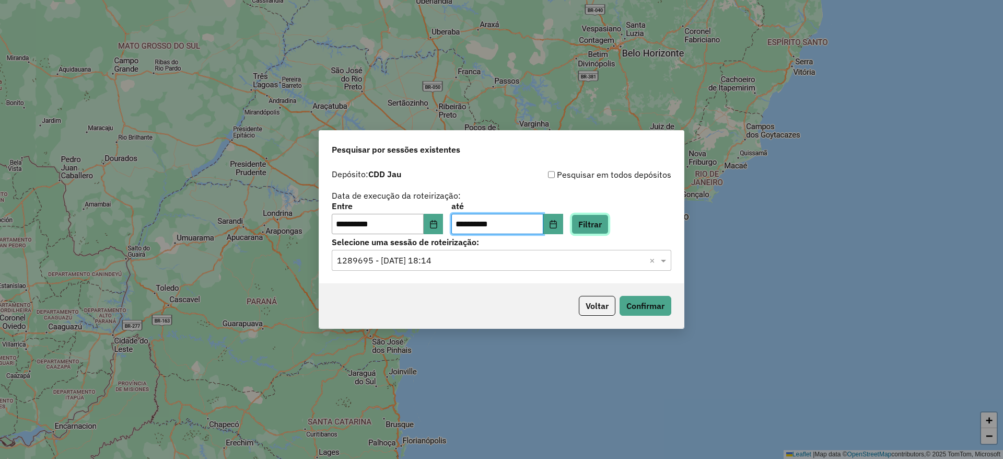
click at [609, 219] on button "Filtrar" at bounding box center [590, 224] width 37 height 20
click at [481, 264] on input "text" at bounding box center [491, 260] width 308 height 13
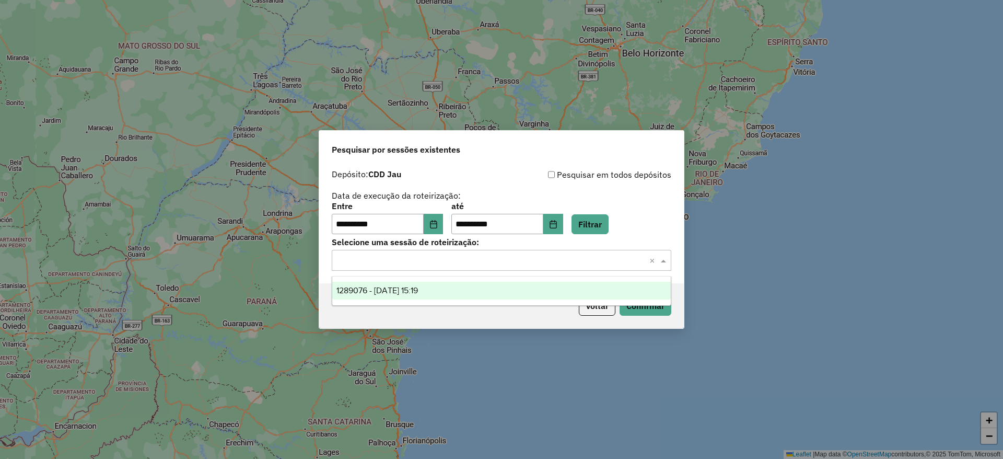
click at [484, 293] on div "1289076 - 06/10/2025 15:19" at bounding box center [501, 291] width 339 height 18
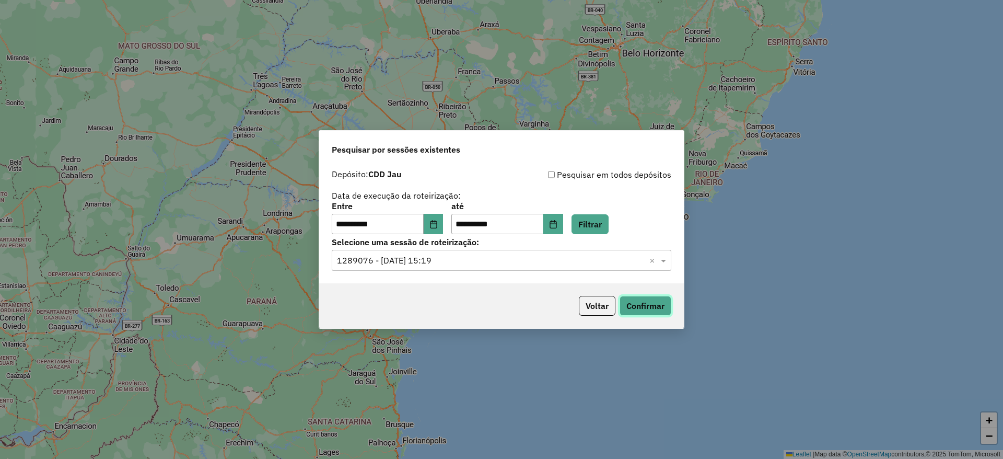
click at [644, 303] on button "Confirmar" at bounding box center [646, 306] width 52 height 20
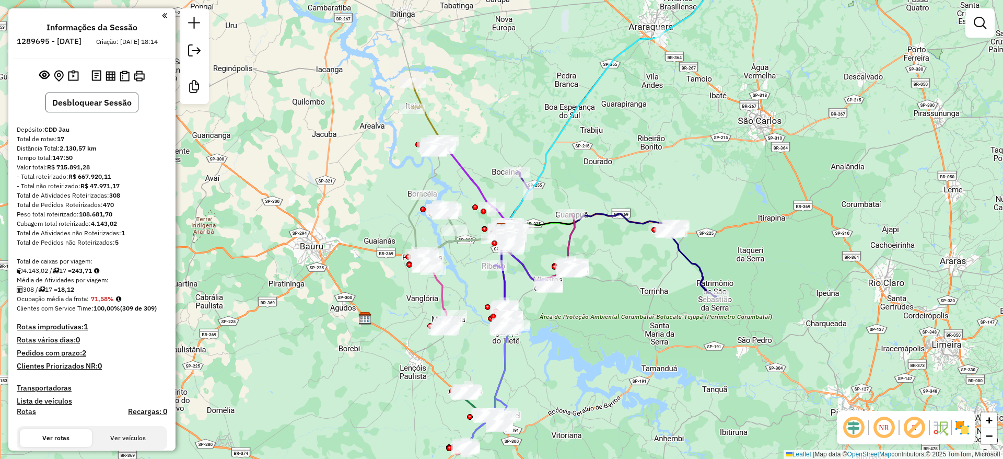
click at [119, 111] on button "Desbloquear Sessão" at bounding box center [91, 102] width 93 height 20
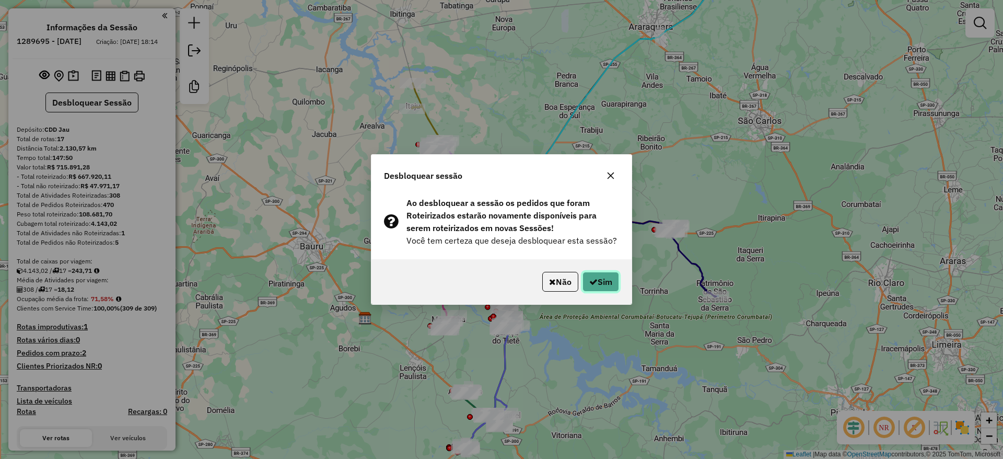
click at [608, 288] on button "Sim" at bounding box center [601, 282] width 37 height 20
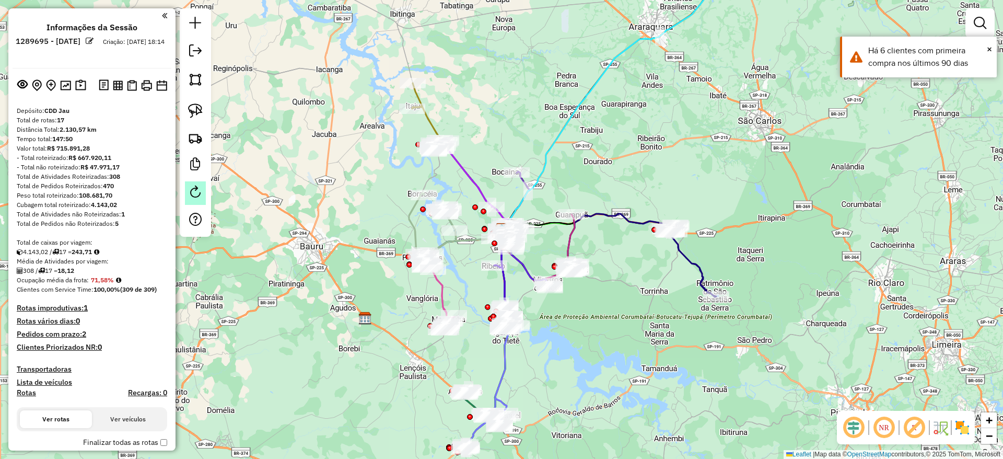
click at [198, 198] on em at bounding box center [195, 191] width 13 height 13
select select "*"
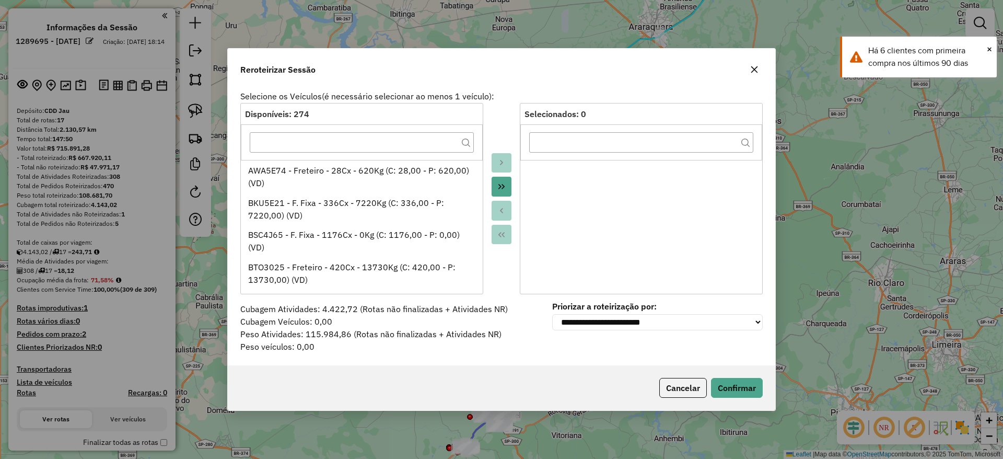
click at [755, 65] on icon "button" at bounding box center [754, 69] width 8 height 8
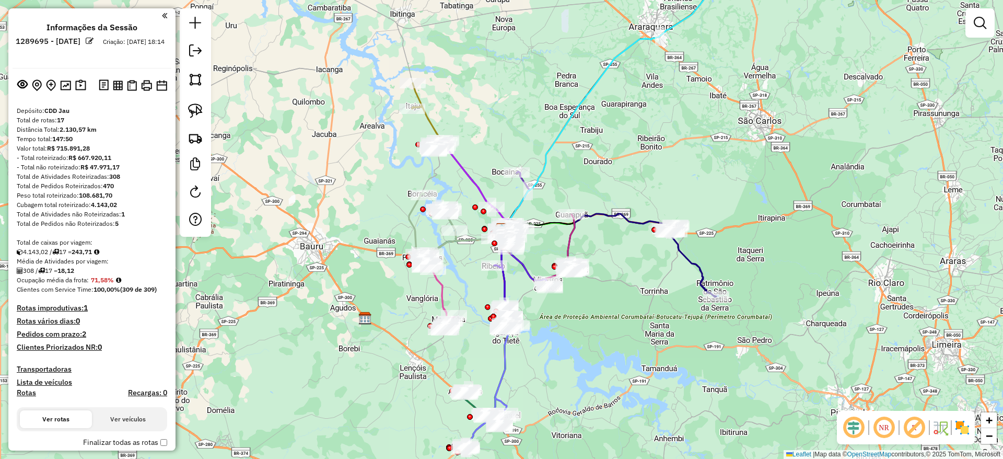
click at [372, 188] on div "Janela de atendimento Grade de atendimento Capacidade Transportadoras Veículos …" at bounding box center [501, 229] width 1003 height 459
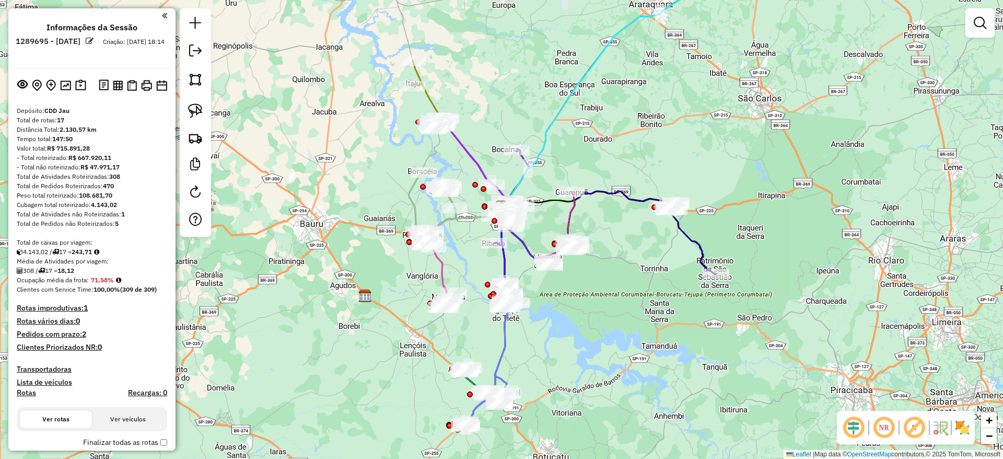
drag, startPoint x: 372, startPoint y: 187, endPoint x: 369, endPoint y: 177, distance: 10.3
click at [369, 177] on div "Janela de atendimento Grade de atendimento Capacidade Transportadoras Veículos …" at bounding box center [501, 229] width 1003 height 459
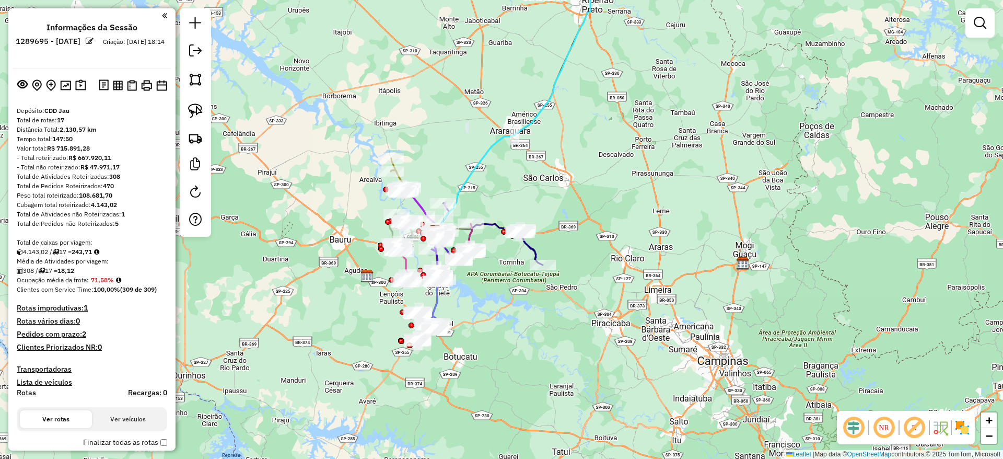
drag, startPoint x: 268, startPoint y: 190, endPoint x: 316, endPoint y: 224, distance: 58.9
click at [316, 224] on div "Janela de atendimento Grade de atendimento Capacidade Transportadoras Veículos …" at bounding box center [501, 229] width 1003 height 459
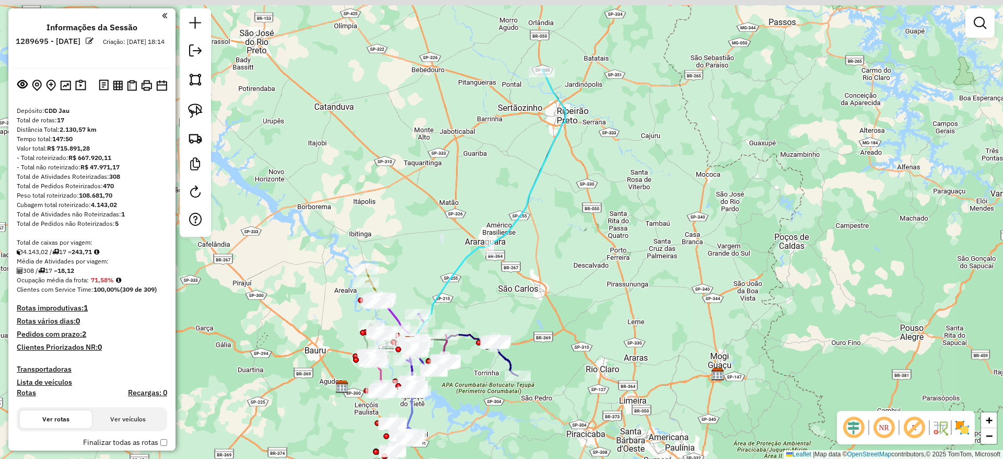
drag, startPoint x: 507, startPoint y: 150, endPoint x: 493, endPoint y: 198, distance: 49.6
click at [497, 187] on div "Janela de atendimento Grade de atendimento Capacidade Transportadoras Veículos …" at bounding box center [501, 229] width 1003 height 459
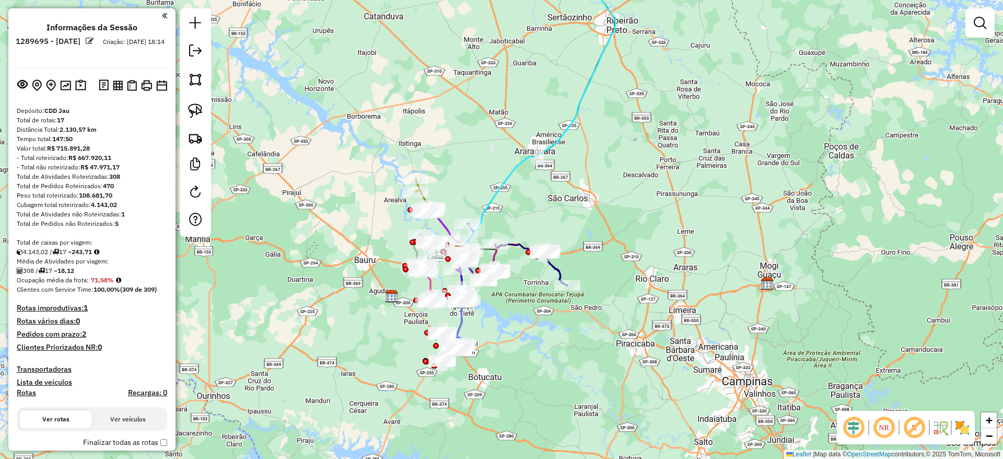
drag, startPoint x: 476, startPoint y: 219, endPoint x: 546, endPoint y: 85, distance: 151.2
click at [546, 85] on div "Janela de atendimento Grade de atendimento Capacidade Transportadoras Veículos …" at bounding box center [501, 229] width 1003 height 459
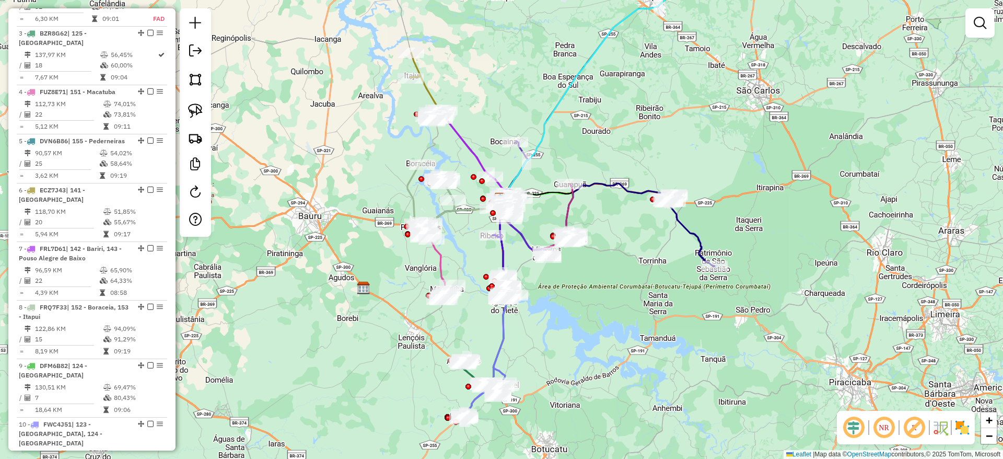
scroll to position [504, 0]
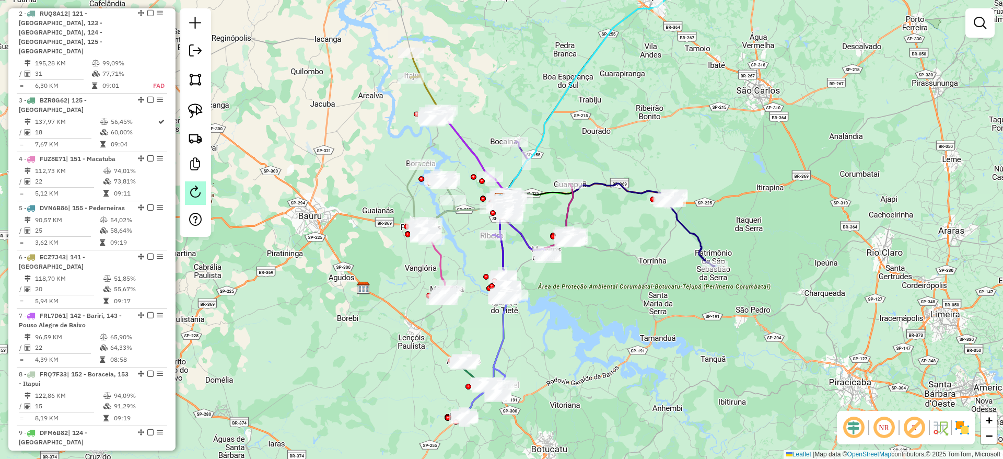
click at [195, 199] on link at bounding box center [195, 193] width 21 height 24
select select "*"
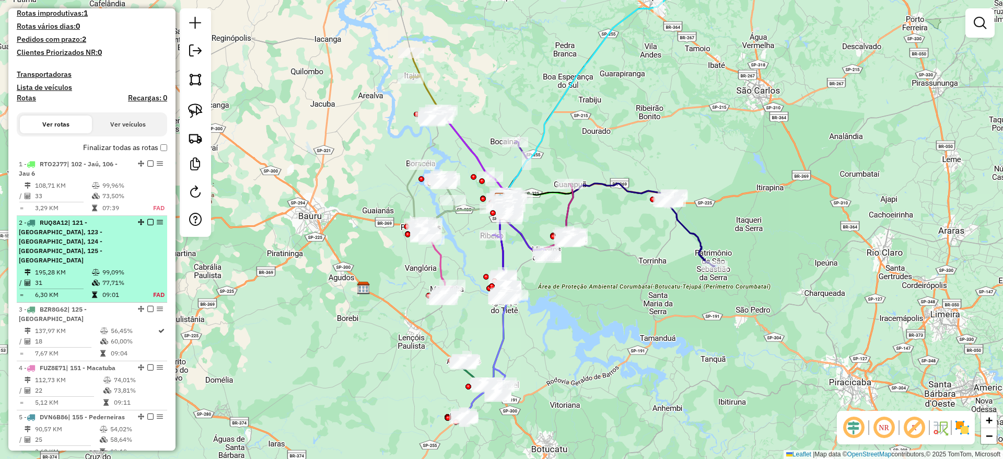
scroll to position [190, 0]
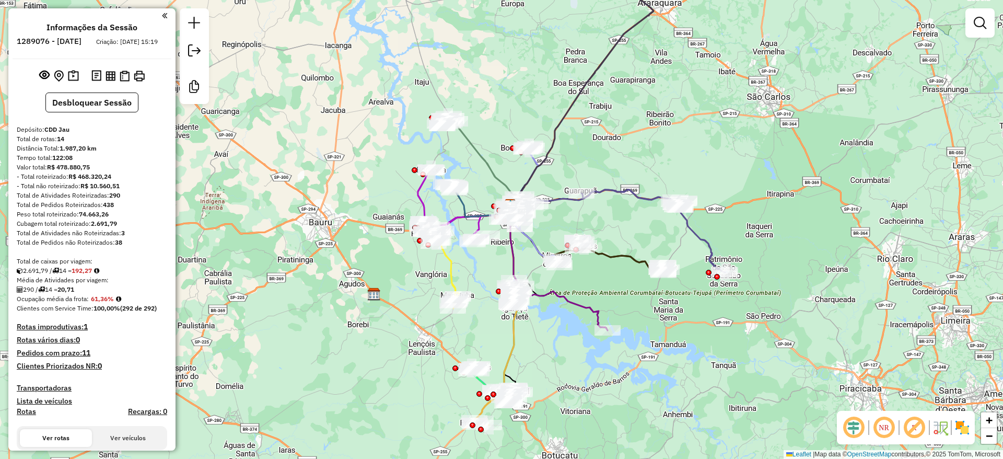
drag, startPoint x: 335, startPoint y: 297, endPoint x: 339, endPoint y: 282, distance: 15.6
click at [332, 296] on div "Janela de atendimento Grade de atendimento Capacidade Transportadoras Veículos …" at bounding box center [501, 229] width 1003 height 459
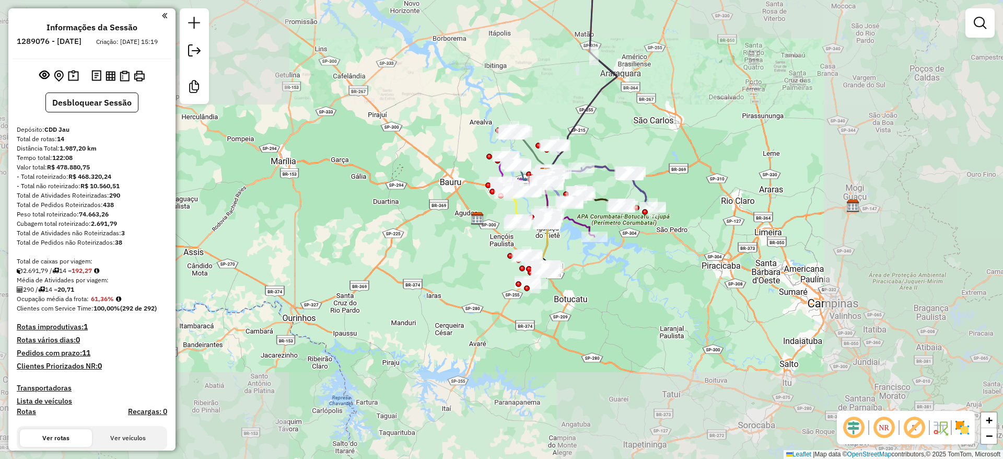
drag, startPoint x: 637, startPoint y: 123, endPoint x: 609, endPoint y: 199, distance: 81.3
click at [609, 199] on div "Janela de atendimento Grade de atendimento Capacidade Transportadoras Veículos …" at bounding box center [501, 229] width 1003 height 459
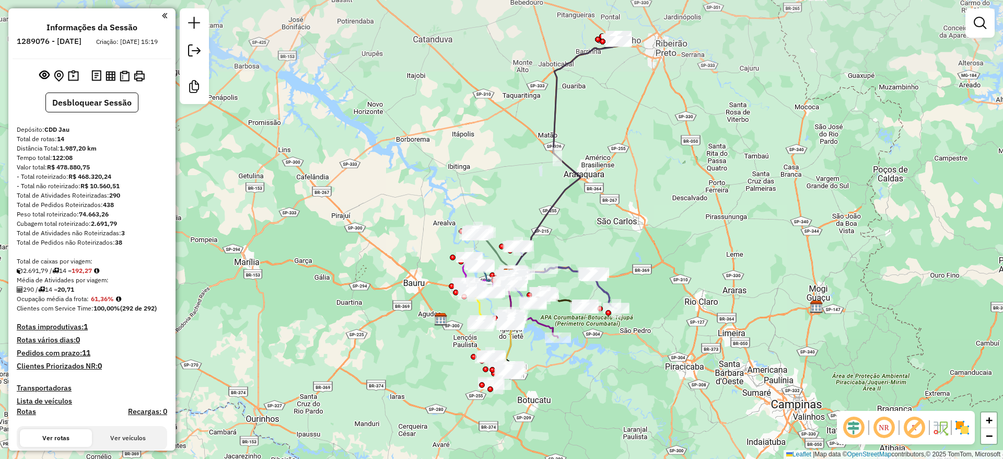
drag, startPoint x: 609, startPoint y: 212, endPoint x: 608, endPoint y: 218, distance: 6.0
click at [608, 218] on div "Janela de atendimento Grade de atendimento Capacidade Transportadoras Veículos …" at bounding box center [501, 229] width 1003 height 459
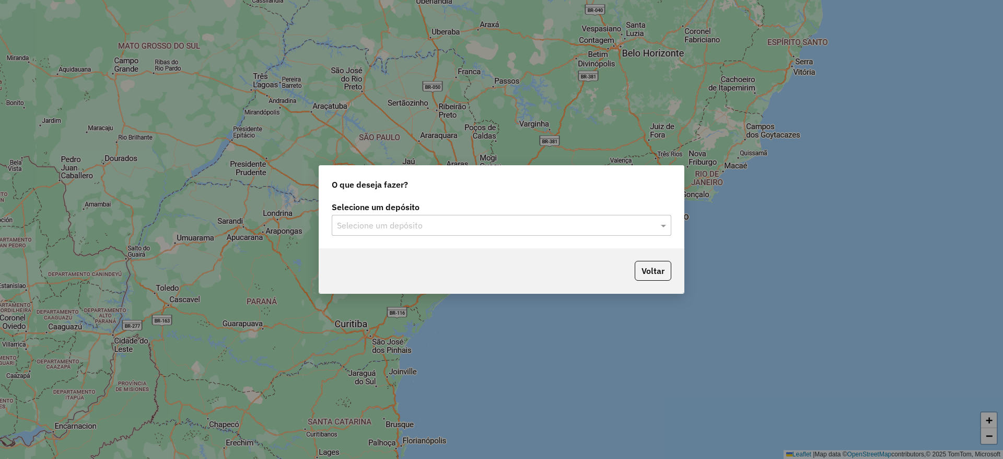
click at [458, 229] on input "text" at bounding box center [491, 225] width 308 height 13
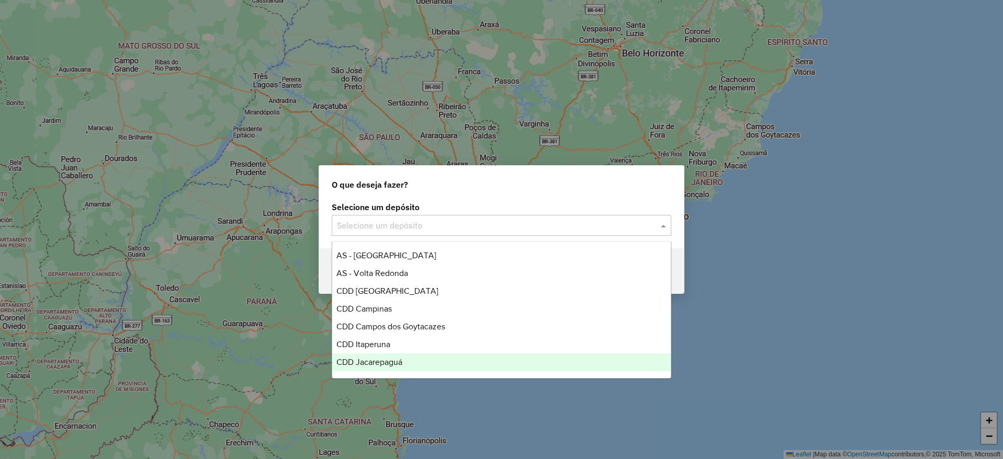
click at [420, 362] on div "CDD Jacarepaguá" at bounding box center [501, 362] width 339 height 18
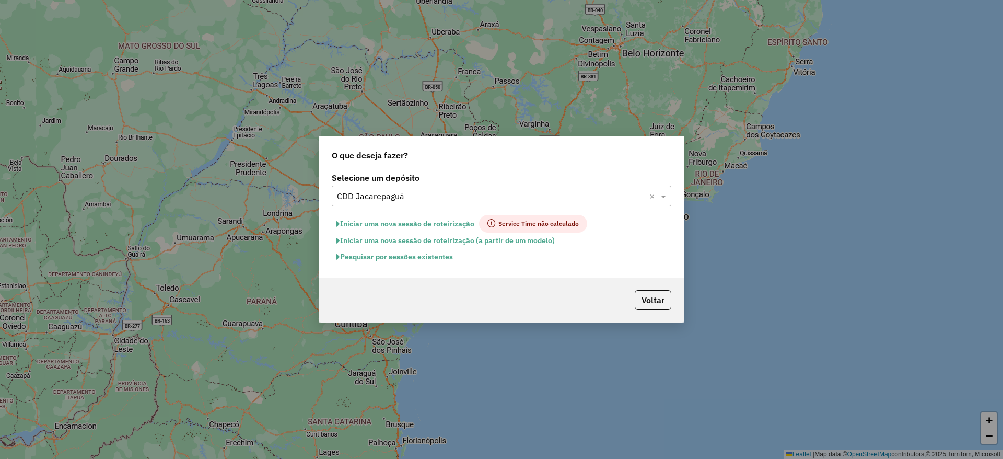
click at [439, 261] on button "Pesquisar por sessões existentes" at bounding box center [395, 257] width 126 height 16
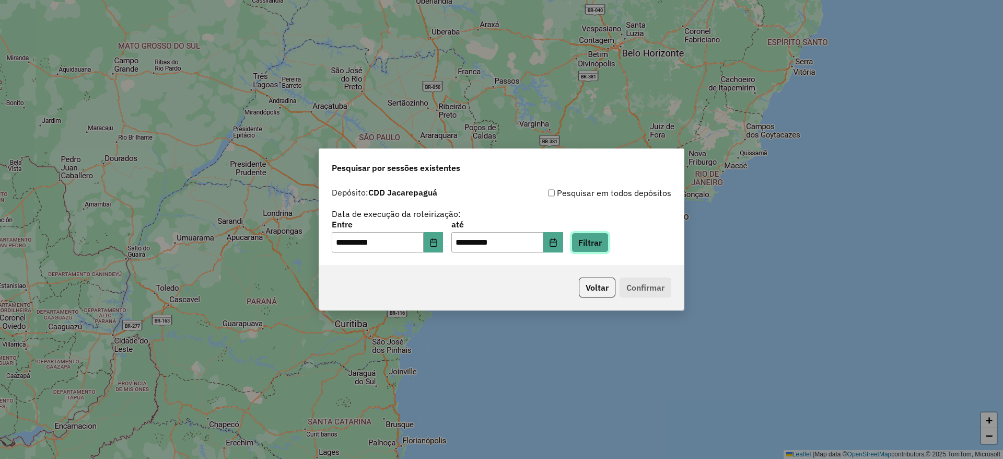
click at [607, 241] on button "Filtrar" at bounding box center [590, 243] width 37 height 20
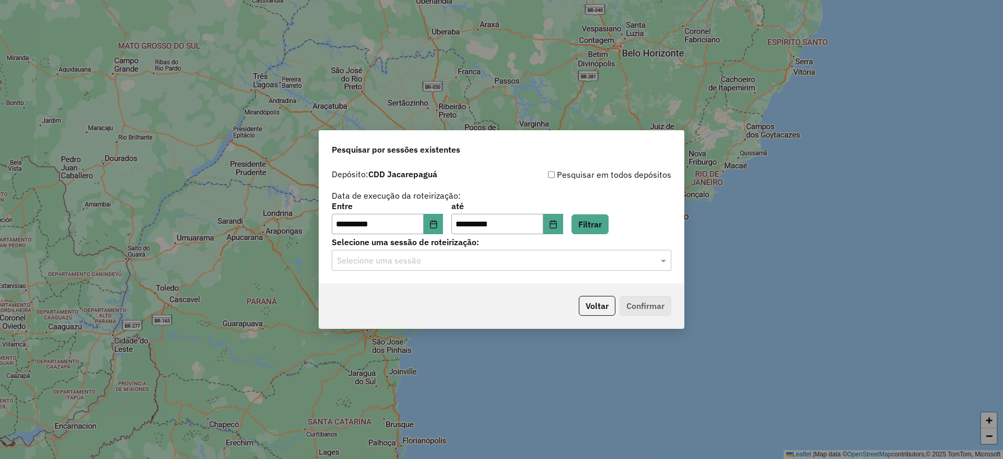
click at [495, 265] on input "text" at bounding box center [491, 260] width 308 height 13
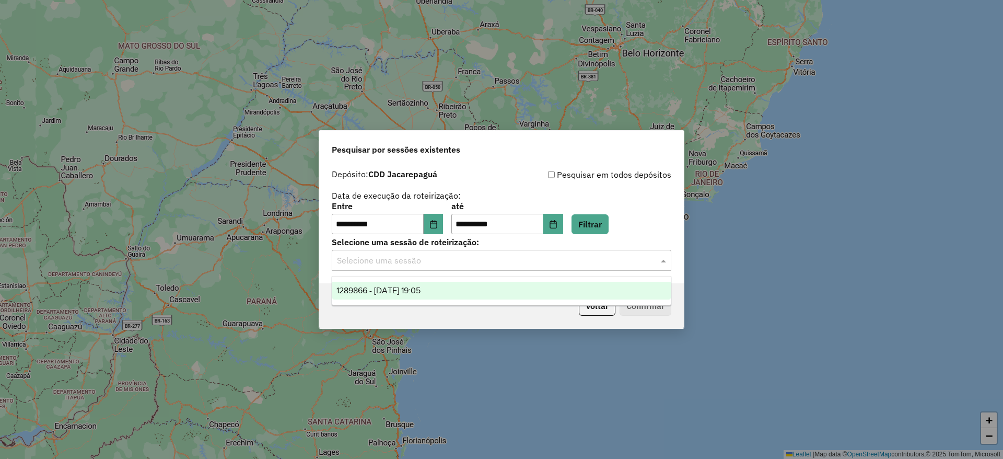
click at [497, 293] on div "1289866 - [DATE] 19:05" at bounding box center [501, 291] width 339 height 18
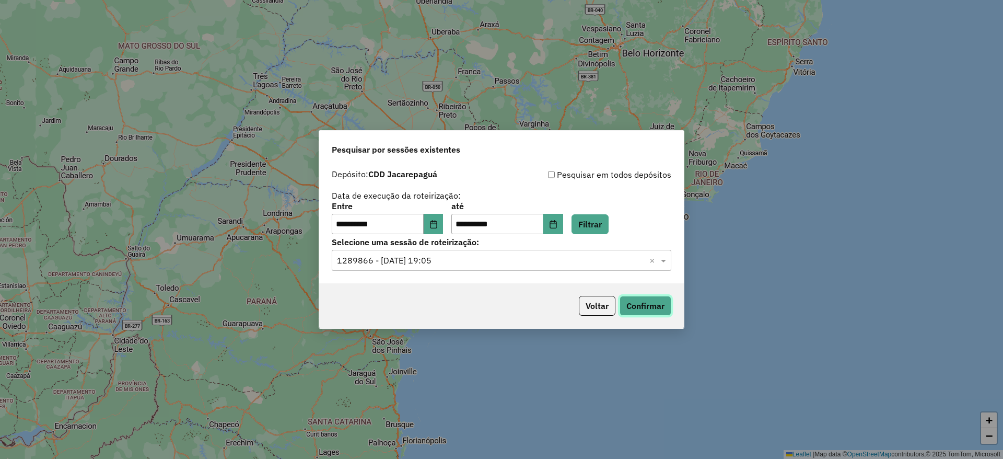
click at [632, 300] on button "Confirmar" at bounding box center [646, 306] width 52 height 20
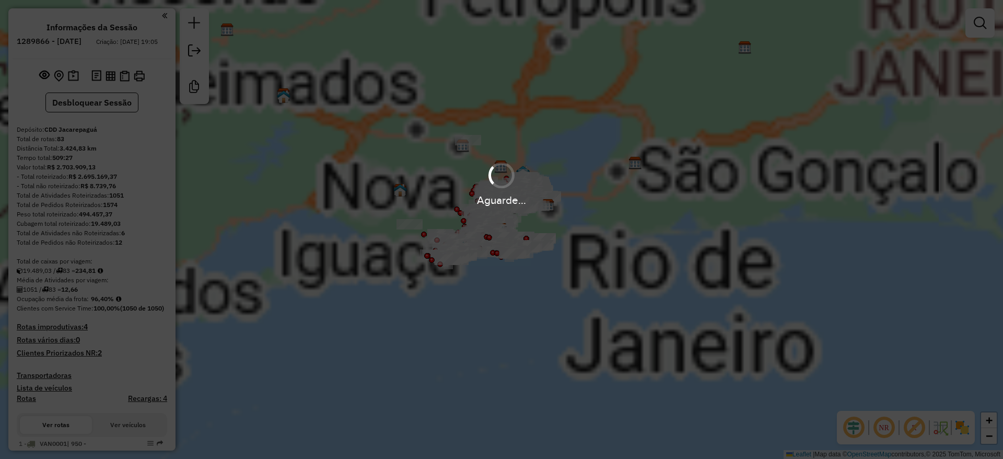
click at [855, 425] on em at bounding box center [853, 427] width 25 height 25
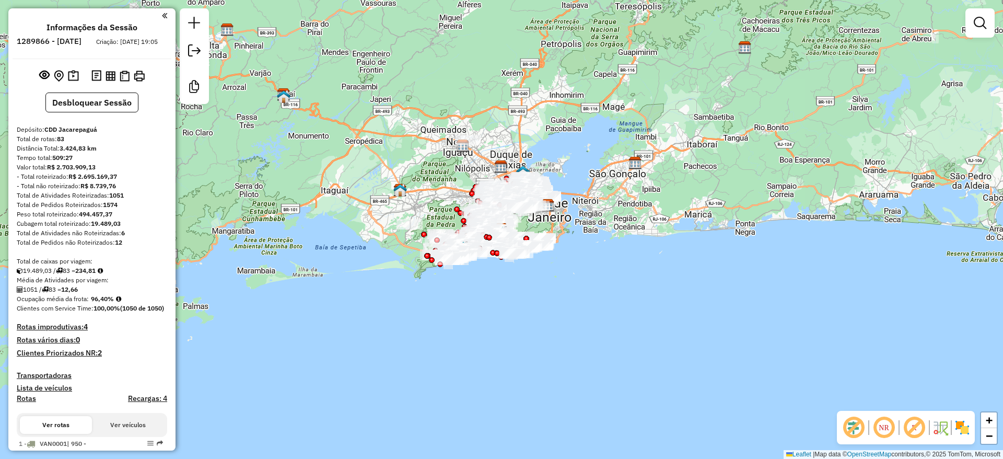
click at [920, 422] on em at bounding box center [914, 427] width 25 height 25
drag, startPoint x: 961, startPoint y: 423, endPoint x: 793, endPoint y: 311, distance: 201.7
click at [961, 423] on img at bounding box center [962, 427] width 17 height 17
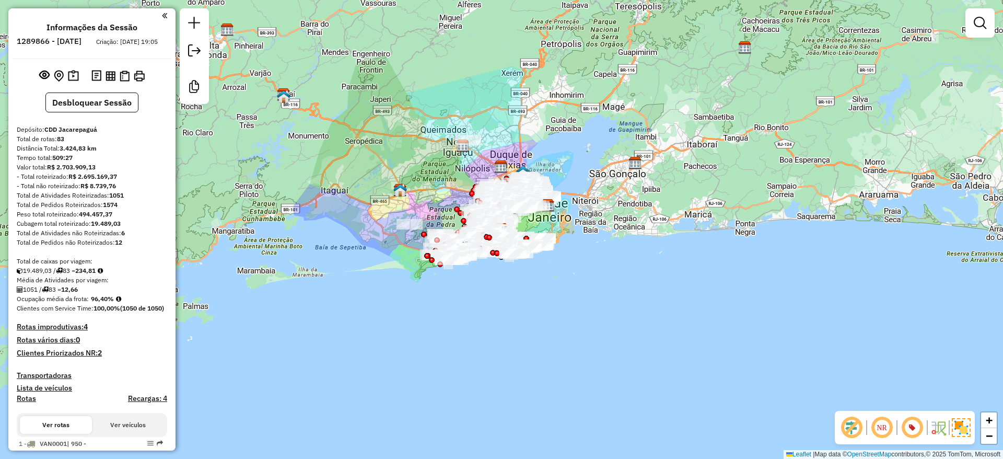
click at [792, 311] on div "Janela de atendimento Grade de atendimento Capacidade Transportadoras Veículos …" at bounding box center [501, 229] width 1003 height 459
click at [372, 103] on div "Rota 60 - Placa RTO2E62 55035248 - PIZZARIA FAROS LTDA Janela de atendimento Gr…" at bounding box center [501, 229] width 1003 height 459
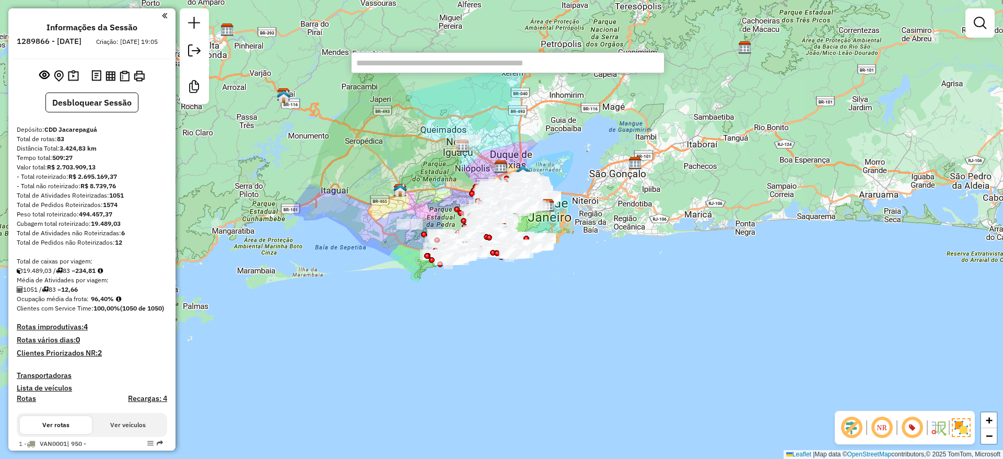
paste input "****"
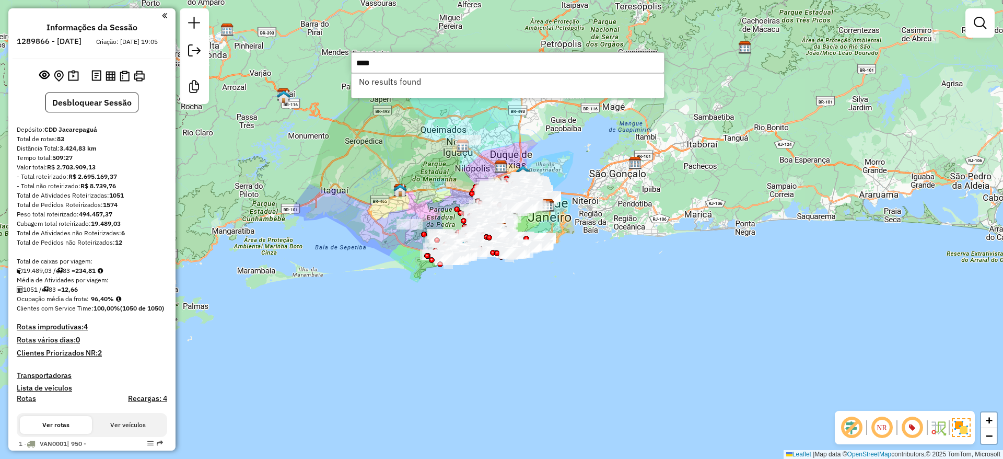
click at [357, 65] on input "****" at bounding box center [508, 62] width 314 height 21
type input "*******"
click at [400, 146] on div "Janela de atendimento Grade de atendimento Capacidade Transportadoras Veículos …" at bounding box center [501, 229] width 1003 height 459
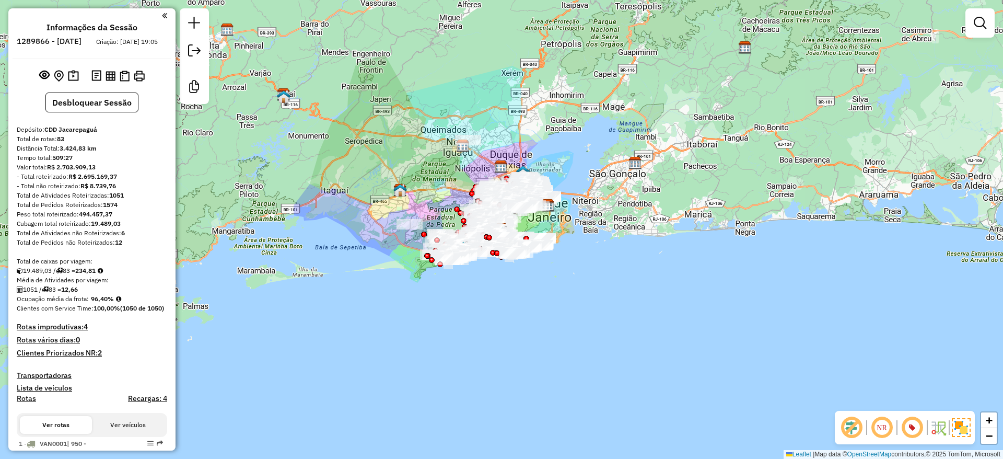
click at [428, 71] on div "Janela de atendimento Grade de atendimento Capacidade Transportadoras Veículos …" at bounding box center [501, 229] width 1003 height 459
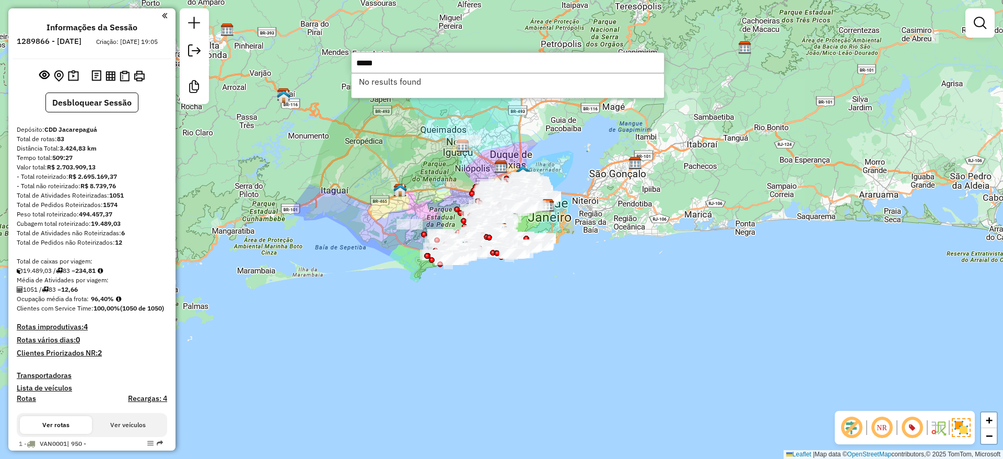
click at [358, 62] on input "*****" at bounding box center [508, 62] width 314 height 21
type input "********"
click at [435, 66] on input "********" at bounding box center [508, 62] width 314 height 21
click at [391, 171] on div "Janela de atendimento Grade de atendimento Capacidade Transportadoras Veículos …" at bounding box center [501, 229] width 1003 height 459
